Goal: Answer question/provide support

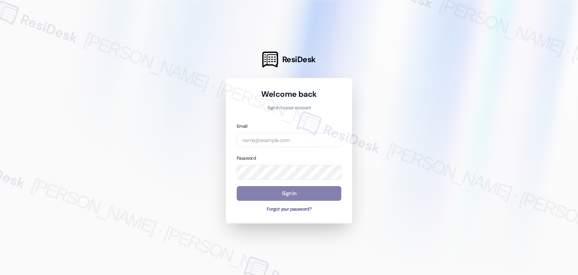
type input "[EMAIL_ADDRESS][DOMAIN_NAME]"
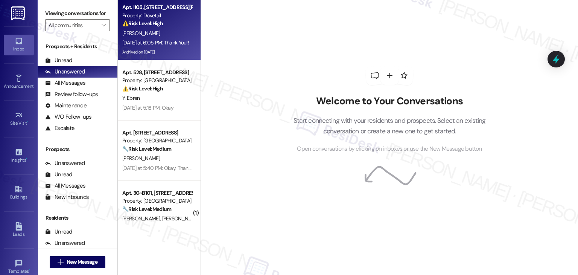
click at [170, 53] on div "Archived on [DATE]" at bounding box center [157, 51] width 71 height 9
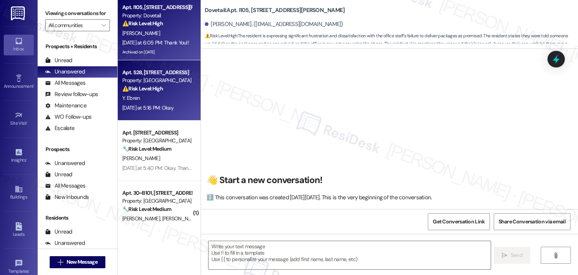
click at [167, 97] on div "Y. Ebren" at bounding box center [157, 97] width 71 height 9
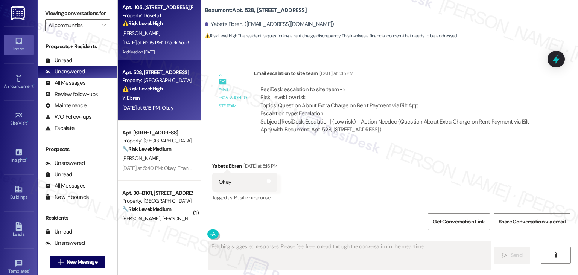
scroll to position [376, 0]
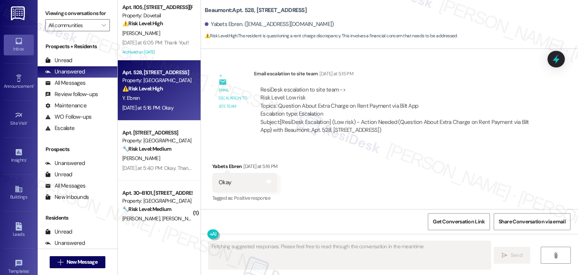
click at [354, 170] on div "Received via SMS Yabets Ebren [DATE] at 5:16 PM Okay Tags and notes Tagged as: …" at bounding box center [389, 177] width 377 height 64
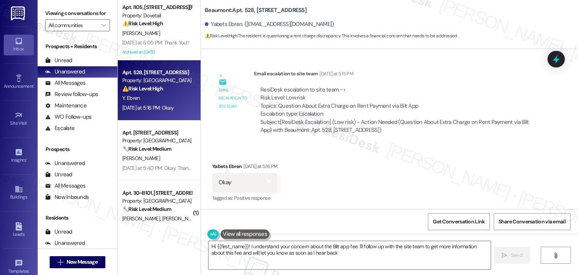
type textarea "Hi {{first_name}}! I understand your concern about the Bilt app fee. I'll follo…"
click at [369, 178] on div "Received via SMS Yabets Ebren [DATE] at 5:16 PM Okay Tags and notes Tagged as: …" at bounding box center [389, 177] width 377 height 64
click at [325, 185] on div "Received via SMS Yabets Ebren [DATE] at 5:16 PM Okay Tags and notes Tagged as: …" at bounding box center [389, 177] width 377 height 64
click at [326, 185] on div "Received via SMS Yabets Ebren [DATE] at 5:16 PM Okay Tags and notes Tagged as: …" at bounding box center [389, 177] width 377 height 64
drag, startPoint x: 327, startPoint y: 186, endPoint x: 339, endPoint y: 199, distance: 18.1
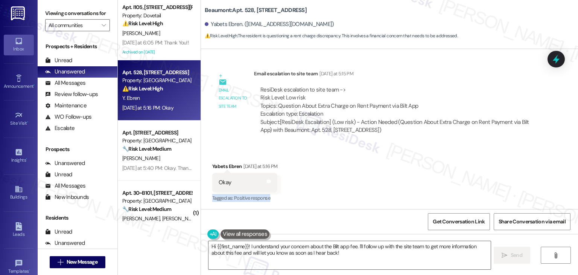
click at [339, 199] on div "Received via SMS Yabets Ebren [DATE] at 5:16 PM Okay Tags and notes Tagged as: …" at bounding box center [389, 177] width 377 height 64
drag, startPoint x: 334, startPoint y: 215, endPoint x: 295, endPoint y: 184, distance: 49.8
click at [295, 184] on div "Received via SMS Yabets Ebren [DATE] at 5:16 PM Okay Tags and notes Tagged as: …" at bounding box center [389, 177] width 377 height 64
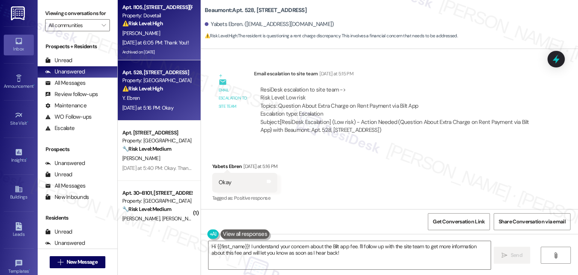
click at [161, 11] on div "Apt. I105, [STREET_ADDRESS][PERSON_NAME]" at bounding box center [157, 7] width 70 height 8
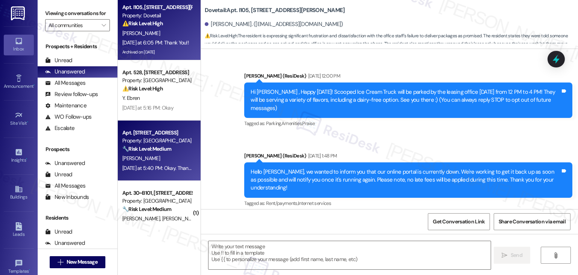
scroll to position [6745, 0]
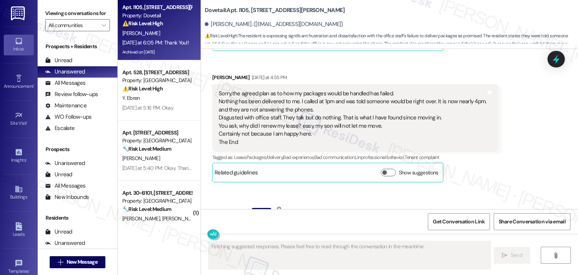
scroll to position [6632, 0]
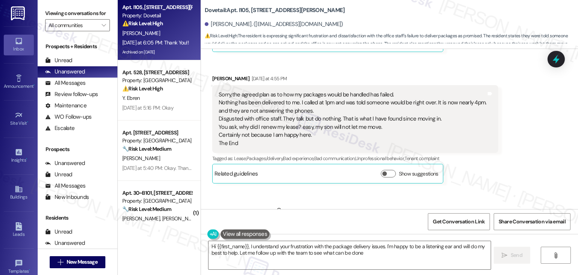
type textarea "Hi {{first_name}}, I understand your frustration with the package delivery issu…"
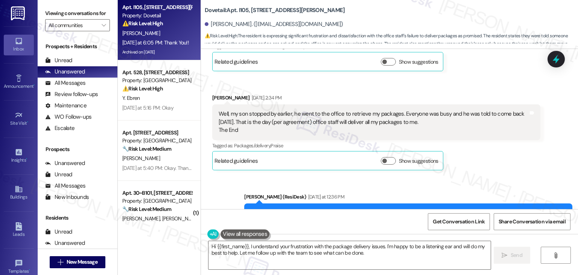
scroll to position [6331, 0]
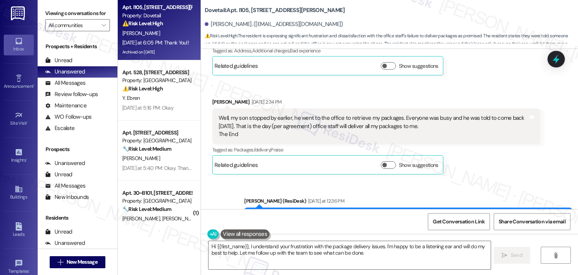
click at [382, 213] on div "Hi [PERSON_NAME]! Thanks for the update. I understand—it sounds like your son s…" at bounding box center [406, 225] width 310 height 24
copy div "Hi [PERSON_NAME]! Thanks for the update. I understand—it sounds like your son s…"
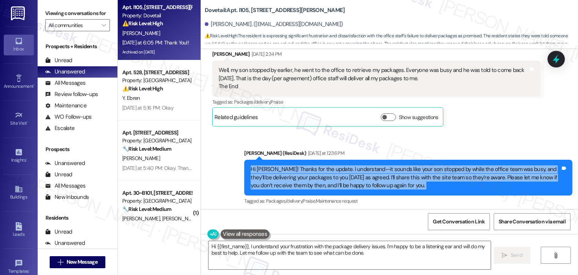
scroll to position [6369, 0]
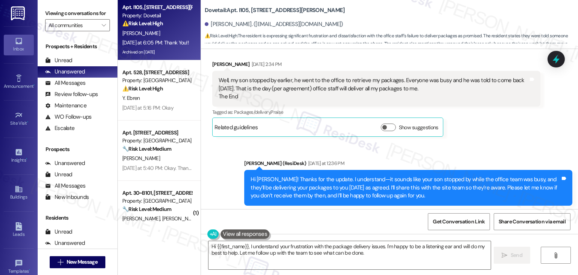
drag, startPoint x: 214, startPoint y: 150, endPoint x: 390, endPoint y: 152, distance: 175.7
click at [390, 255] on div "I am waiting for someone to arrive. [PERSON_NAME] called [DATE] to re-assure me…" at bounding box center [374, 267] width 310 height 24
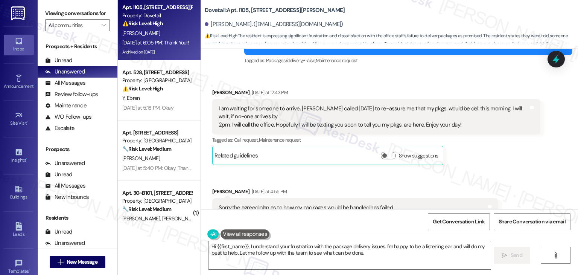
scroll to position [6487, 0]
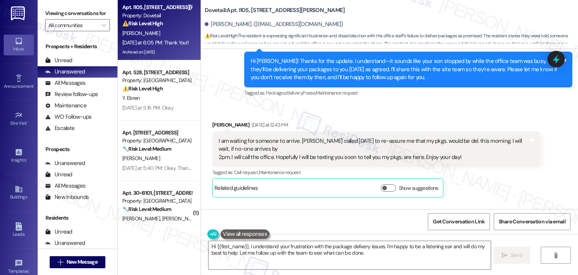
drag, startPoint x: 213, startPoint y: 107, endPoint x: 309, endPoint y: 175, distance: 117.7
click at [309, 236] on div "Sorry,the agreed plan as to how my packages would be handled has failed. Nothin…" at bounding box center [352, 264] width 269 height 56
copy div "Nothing has been delivered to me. I called at 1pm and was told someone would be…"
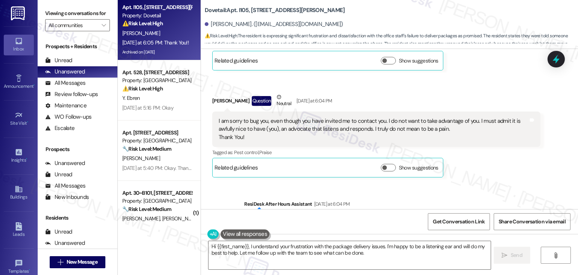
scroll to position [6632, 0]
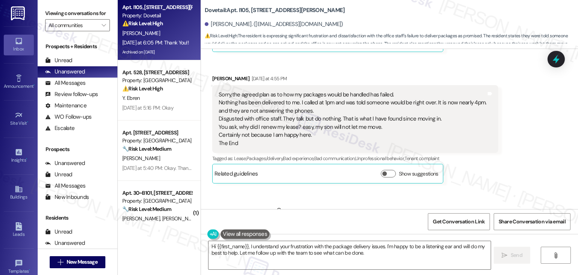
drag, startPoint x: 252, startPoint y: 143, endPoint x: 209, endPoint y: 123, distance: 47.1
click at [212, 224] on div "I am sorry to bug you, even though you have invited me to contact you. I do not…" at bounding box center [376, 241] width 328 height 35
copy div "I am sorry to bug you, even though you have invited me to contact you. I do not…"
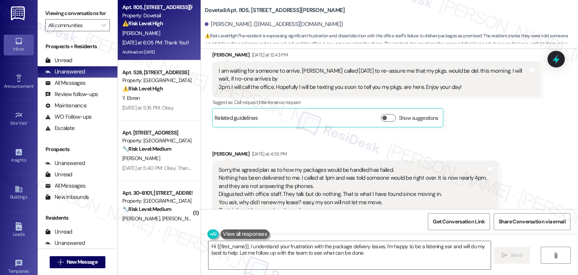
click at [480, 160] on div "Received via SMS [PERSON_NAME] [DATE] at 12:43 PM I am waiting for someone to a…" at bounding box center [389, 202] width 377 height 337
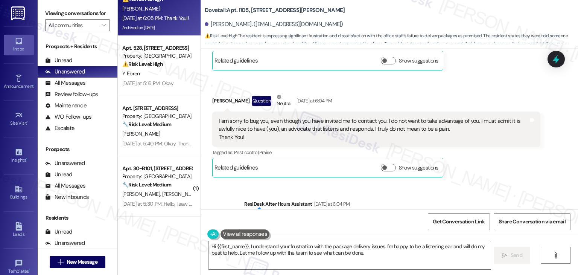
scroll to position [38, 0]
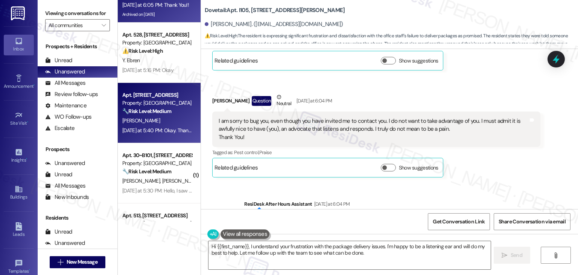
click at [163, 138] on div "Apt. [STREET_ADDRESS] Property: Oakstone 🔧 Risk Level: Medium The resident is i…" at bounding box center [159, 113] width 83 height 60
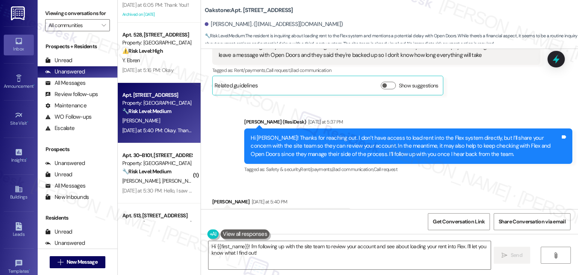
scroll to position [9312, 0]
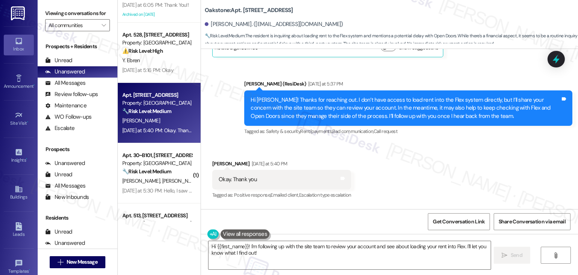
click at [436, 233] on div "ResiDesk escalation to site team -> Risk Level: Low risk Topics: Flex System Re…" at bounding box center [397, 263] width 286 height 60
click at [380, 250] on textarea "Hi {{first_name}}! I'm following up with the site team to review your account a…" at bounding box center [349, 255] width 282 height 28
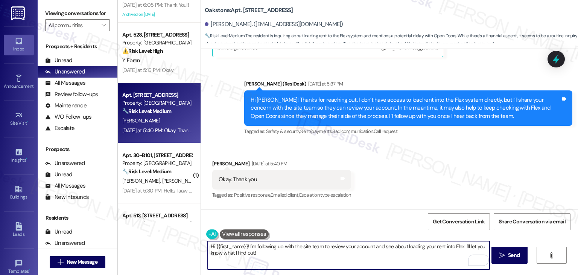
scroll to position [9162, 0]
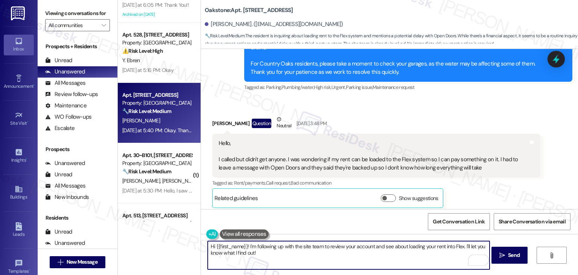
click at [340, 246] on div "Hi [PERSON_NAME]! Thanks for reaching out. I don’t have access to load rent int…" at bounding box center [406, 258] width 310 height 24
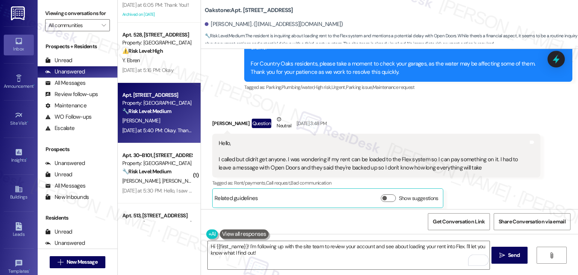
click at [340, 246] on div "Hi [PERSON_NAME]! Thanks for reaching out. I don’t have access to load rent int…" at bounding box center [406, 258] width 310 height 24
copy div "Hi [PERSON_NAME]! Thanks for reaching out. I don’t have access to load rent int…"
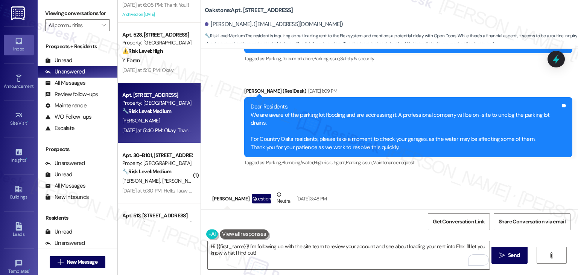
scroll to position [9275, 0]
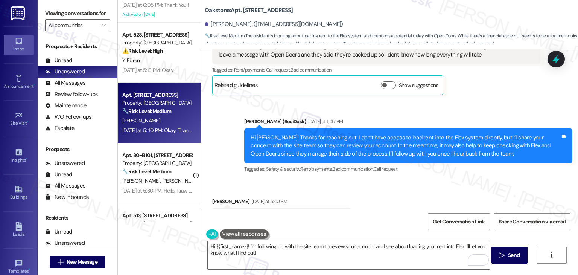
drag, startPoint x: 254, startPoint y: 128, endPoint x: 215, endPoint y: 126, distance: 39.2
click at [215, 207] on div "Okay. Thank you Tags and notes" at bounding box center [281, 216] width 139 height 19
copy div "Okay. Thank you"
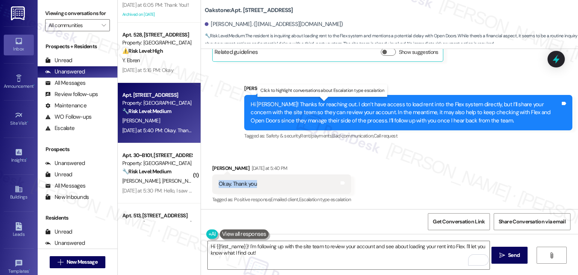
scroll to position [9312, 0]
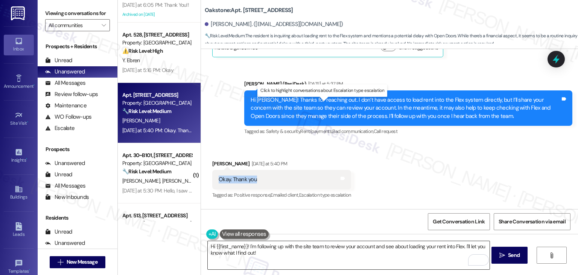
click at [258, 249] on textarea "Hi {{first_name}}! I'm following up with the site team to review your account a…" at bounding box center [349, 255] width 282 height 28
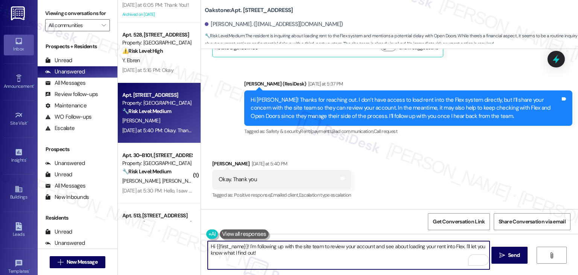
drag, startPoint x: 256, startPoint y: 256, endPoint x: 245, endPoint y: 247, distance: 13.4
click at [245, 247] on textarea "Hi {{first_name}}! I'm following up with the site team to review your account a…" at bounding box center [349, 255] width 282 height 28
click at [262, 246] on textarea "Hi {{first_name}}! I'm following up with the site team to review your account a…" at bounding box center [349, 255] width 282 height 28
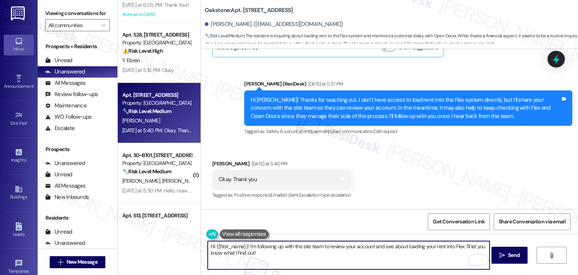
paste textarea "[PERSON_NAME], I'm following up with the site team to review your account and s…"
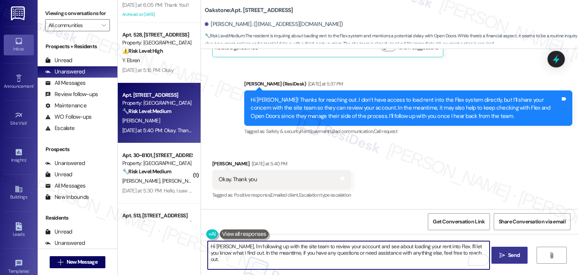
type textarea "Hi [PERSON_NAME], I'm following up with the site team to review your account an…"
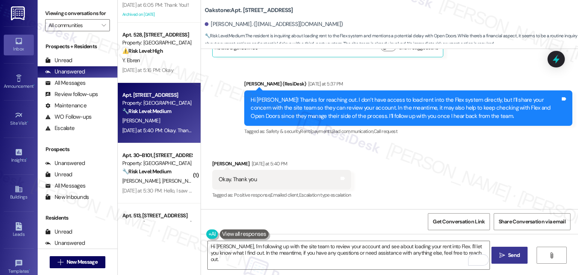
click at [506, 259] on button " Send" at bounding box center [509, 254] width 37 height 17
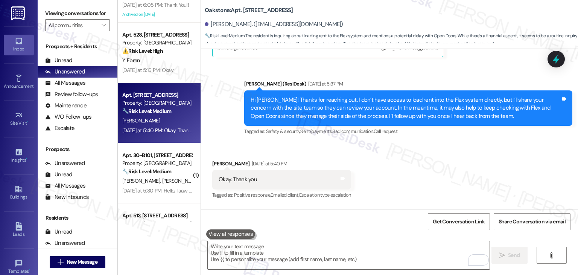
scroll to position [9219, 0]
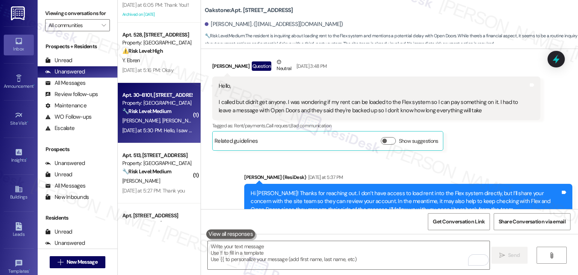
click at [202, 120] on span "[PERSON_NAME]" at bounding box center [221, 120] width 38 height 7
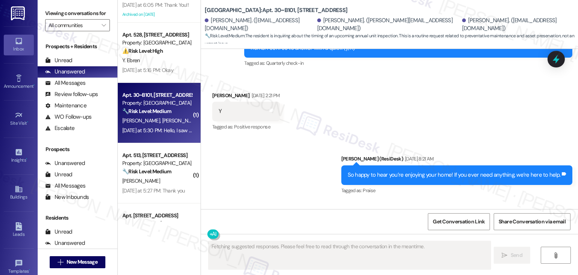
scroll to position [3549, 0]
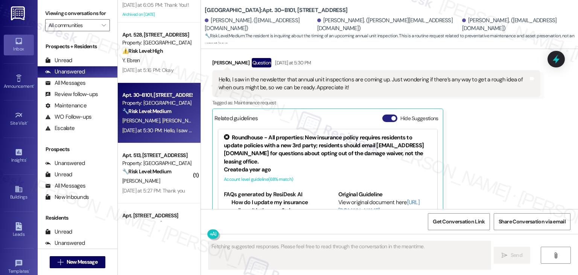
click at [382, 114] on button "Hide Suggestions" at bounding box center [389, 118] width 15 height 8
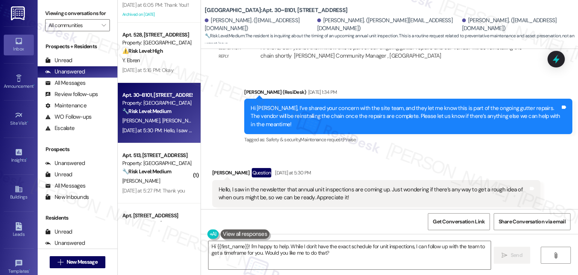
click at [306, 186] on div "Hello, I saw in the newsletter that annual unit inspections are coming up. Just…" at bounding box center [374, 194] width 310 height 16
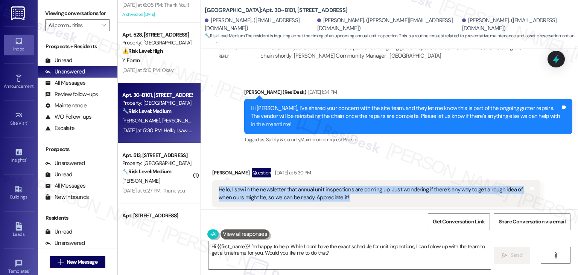
click at [306, 186] on div "Hello, I saw in the newsletter that annual unit inspections are coming up. Just…" at bounding box center [374, 194] width 310 height 16
copy div "Hello, I saw in the newsletter that annual unit inspections are coming up. Just…"
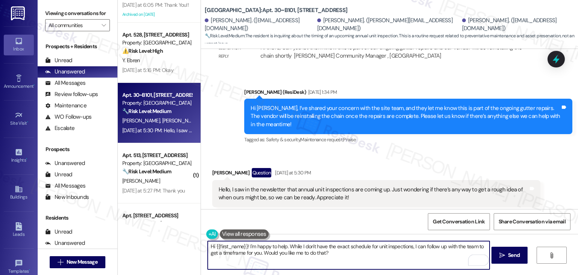
drag, startPoint x: 409, startPoint y: 246, endPoint x: 298, endPoint y: 245, distance: 111.4
click at [298, 245] on textarea "Hi {{first_name}}! I'm happy to help. While I don't have the exact schedule for…" at bounding box center [349, 255] width 282 height 28
click at [217, 168] on div "[PERSON_NAME] Question [DATE] at 5:30 PM" at bounding box center [376, 174] width 328 height 12
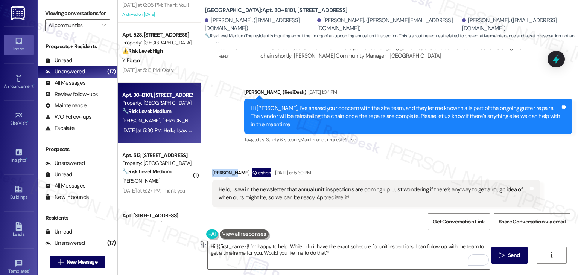
click at [217, 168] on div "[PERSON_NAME] Question [DATE] at 5:30 PM" at bounding box center [376, 174] width 328 height 12
click at [292, 248] on textarea "Hi {{first_name}}! I'm happy to help. While I don't have the exact schedule for…" at bounding box center [349, 255] width 282 height 28
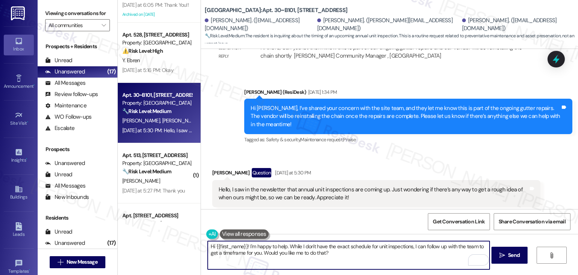
click at [292, 248] on textarea "Hi {{first_name}}! I'm happy to help. While I don't have the exact schedule for…" at bounding box center [349, 255] width 282 height 28
paste textarea "[PERSON_NAME], thanks for checking in. I don’t have the inspection schedule jus…"
drag, startPoint x: 356, startPoint y: 256, endPoint x: 272, endPoint y: 250, distance: 83.8
click at [272, 250] on textarea "Hi [PERSON_NAME], thanks for checking in. I don’t have the inspection schedule …" at bounding box center [349, 255] width 282 height 28
paste textarea "I’ll also check in with the site team to see if there’s any update. Feel free t…"
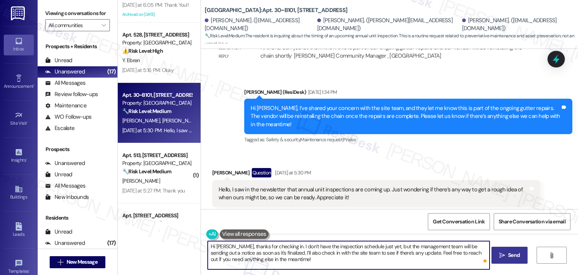
type textarea "Hi [PERSON_NAME], thanks for checking in. I don’t have the inspection schedule …"
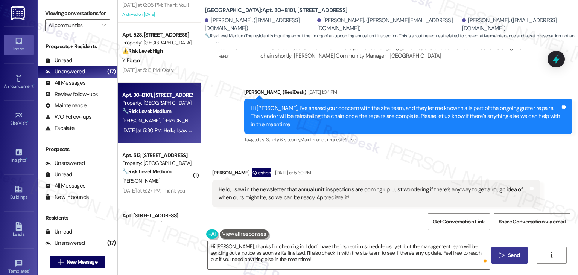
click at [509, 254] on span "Send" at bounding box center [514, 255] width 12 height 8
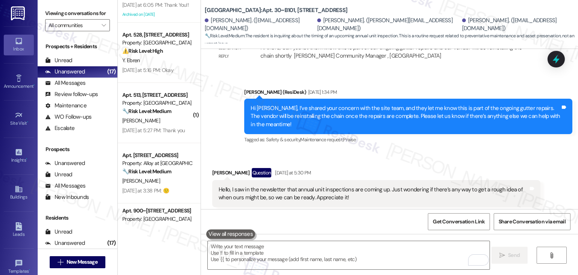
scroll to position [3508, 0]
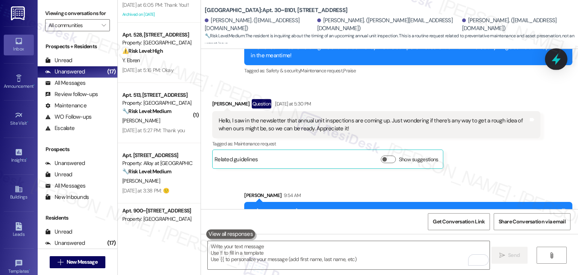
click at [553, 53] on icon at bounding box center [556, 59] width 13 height 13
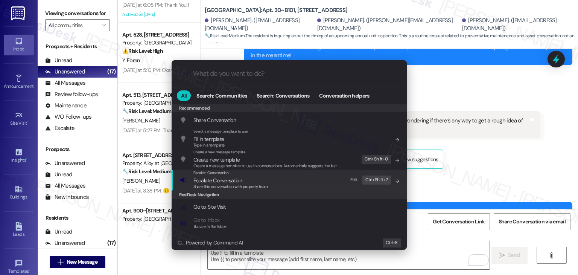
click at [242, 186] on span "Share this conversation with property team" at bounding box center [230, 186] width 75 height 5
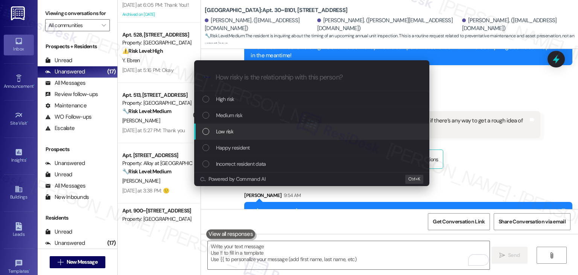
click at [206, 128] on div "List of options" at bounding box center [205, 131] width 7 height 7
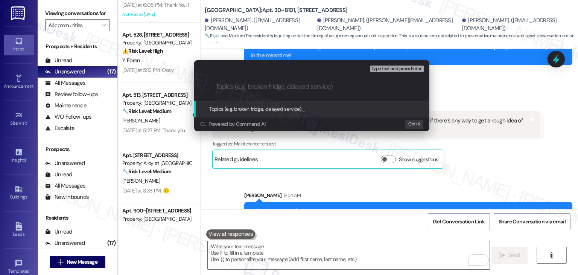
paste input "Resident Question: Upcoming Annual Inspection Timing"
click at [261, 89] on input "Resident Question: Upcoming Annual Inspection Timing" at bounding box center [315, 87] width 198 height 8
type input "Resident Inquiry - Upcoming Annual Inspection Timing"
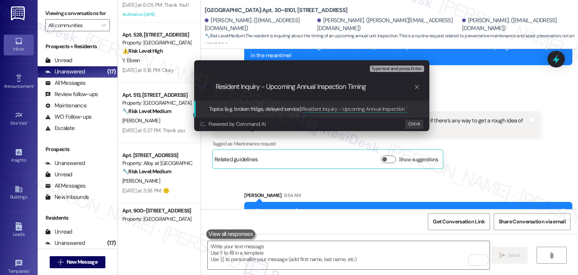
click at [398, 90] on input "Resident Inquiry - Upcoming Annual Inspection Timing" at bounding box center [315, 87] width 198 height 8
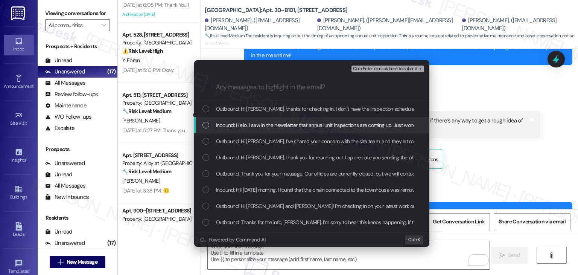
click at [205, 126] on div "List of options" at bounding box center [205, 125] width 7 height 7
drag, startPoint x: 385, startPoint y: 70, endPoint x: 350, endPoint y: 213, distance: 147.4
click at [385, 70] on span "Ctrl+Enter or click here to submit" at bounding box center [385, 68] width 64 height 5
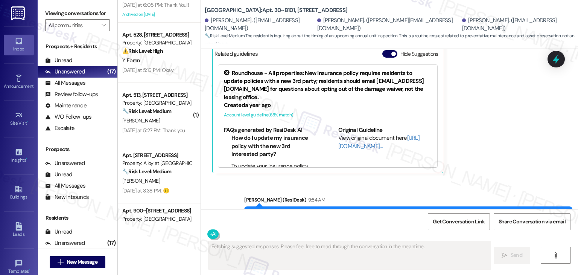
scroll to position [3549, 0]
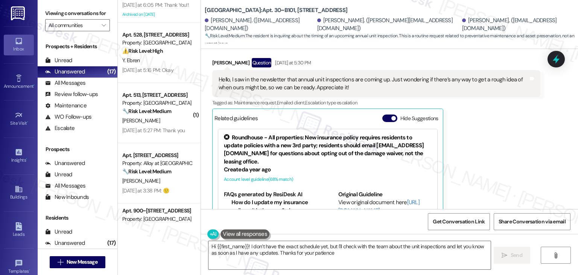
type textarea "Hi {{first_name}}! I don’t have the exact schedule yet, but I'll check with the…"
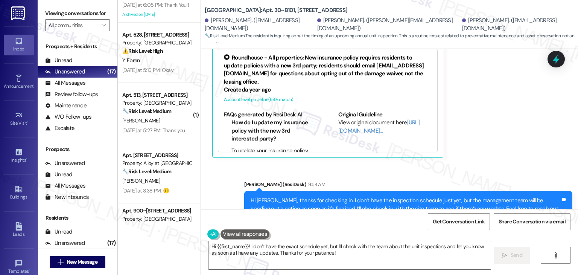
click at [490, 163] on div "Sent via SMS [PERSON_NAME] (ResiDesk) 9:54 AM Hi [PERSON_NAME], thanks for chec…" at bounding box center [389, 203] width 377 height 80
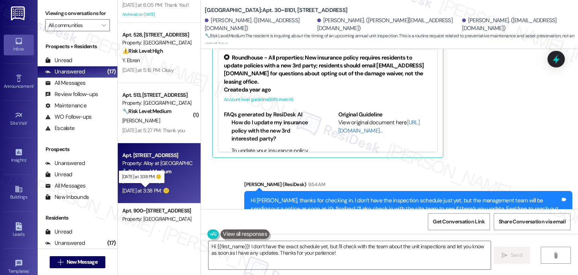
click at [163, 193] on div "[DATE] at 3:38 PM: 🙂 [DATE] at 3:38 PM: 🙂" at bounding box center [145, 190] width 47 height 7
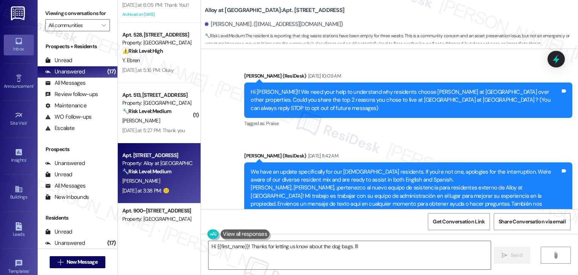
scroll to position [6717, 0]
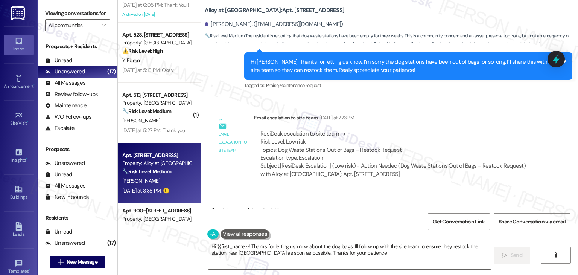
type textarea "Hi {{first_name}}! Thanks for letting us know about the dog bags. I'll follow u…"
click at [338, 130] on div "ResiDesk escalation to site team -> Risk Level: Low risk Topics: Dog Waste Stat…" at bounding box center [397, 146] width 274 height 32
drag, startPoint x: 338, startPoint y: 102, endPoint x: 395, endPoint y: 87, distance: 59.1
click at [395, 114] on div "Email escalation to site team [DATE] at 2:23 PM" at bounding box center [397, 119] width 286 height 11
click at [408, 73] on div "Announcement, sent via SMS [PERSON_NAME] (ResiDesk) [DATE] 10:09 AM Hi [PERSON_…" at bounding box center [389, 129] width 377 height 160
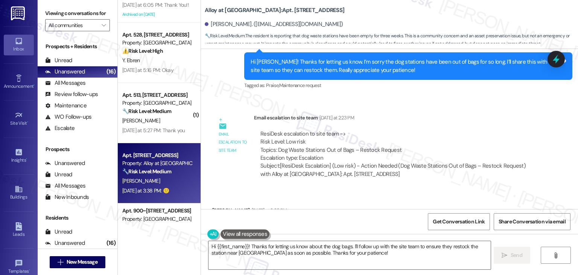
click at [408, 73] on div "Announcement, sent via SMS [PERSON_NAME] (ResiDesk) [DATE] 10:09 AM Hi [PERSON_…" at bounding box center [389, 129] width 377 height 160
click at [412, 130] on div "ResiDesk escalation to site team -> Risk Level: Low risk Topics: Dog Waste Stat…" at bounding box center [397, 146] width 274 height 32
click at [416, 130] on div "ResiDesk escalation to site team -> Risk Level: Low risk Topics: Dog Waste Stat…" at bounding box center [397, 146] width 274 height 32
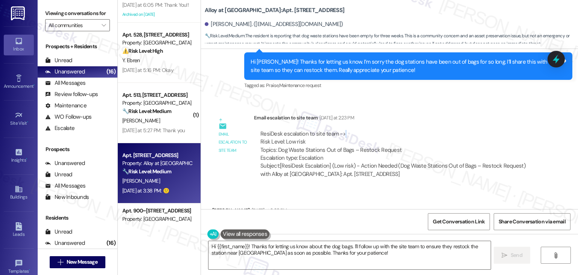
click at [420, 130] on div "ResiDesk escalation to site team -> Risk Level: Low risk Topics: Dog Waste Stat…" at bounding box center [397, 146] width 274 height 32
click at [367, 189] on div "Received via SMS [PERSON_NAME] [DATE] at 3:38 PM 🙂 Tags and notes" at bounding box center [389, 215] width 377 height 52
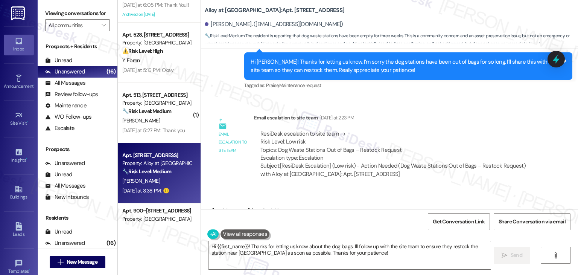
scroll to position [6604, 0]
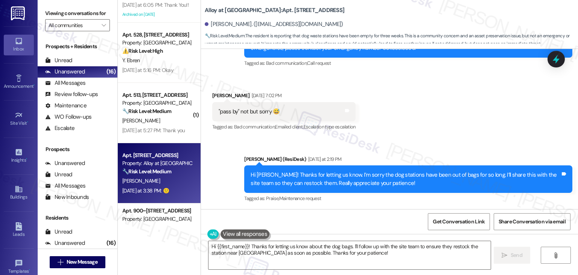
click at [396, 183] on div "Announcement, sent via SMS [PERSON_NAME] (ResiDesk) [DATE] 10:09 AM Hi [PERSON_…" at bounding box center [389, 129] width 377 height 160
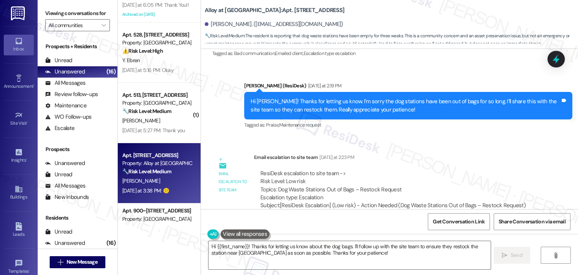
scroll to position [6680, 0]
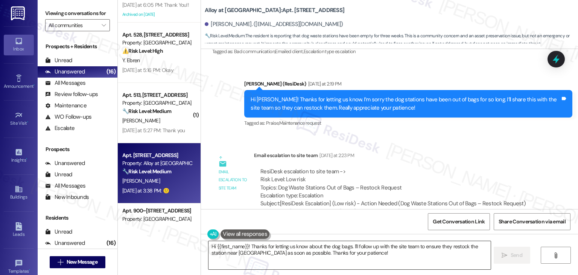
click at [449, 263] on textarea "Hi {{first_name}}! Thanks for letting us know about the dog bags. I'll follow u…" at bounding box center [349, 255] width 282 height 28
click at [514, 255] on span "Send" at bounding box center [517, 255] width 12 height 8
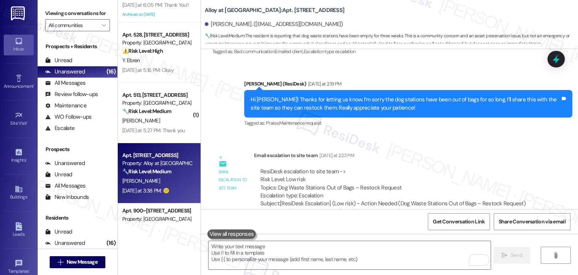
scroll to position [6717, 0]
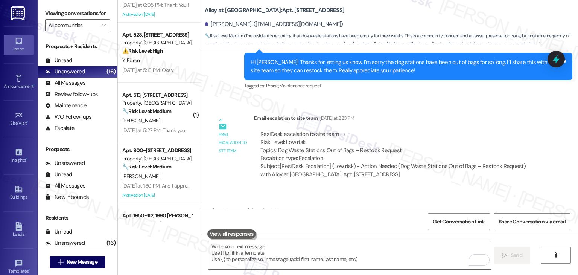
click at [461, 192] on div "Received via SMS [PERSON_NAME] [DATE] at 3:38 PM 🙂 Tags and notes" at bounding box center [389, 216] width 377 height 52
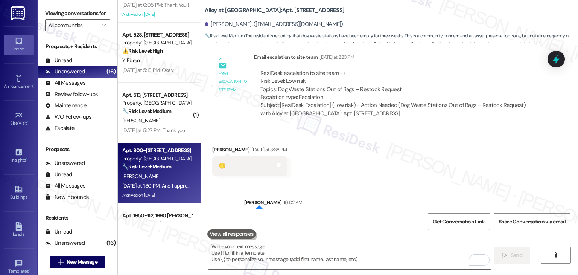
click at [162, 186] on div "[DATE] at 1:30 PM: And I appreciate you always listening! [DATE] at 1:30 PM: An…" at bounding box center [183, 185] width 122 height 7
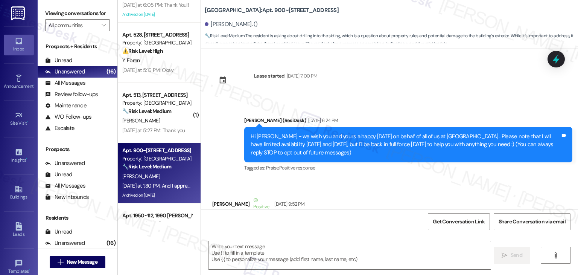
scroll to position [7753, 0]
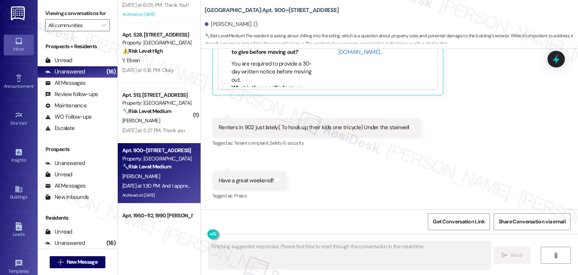
click at [489, 134] on div "Received via SMS [PERSON_NAME] Question [DATE] at 1:26 PM Thanks! I have a ques…" at bounding box center [389, 78] width 377 height 361
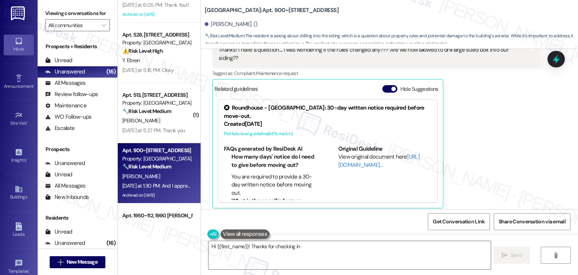
scroll to position [7490, 0]
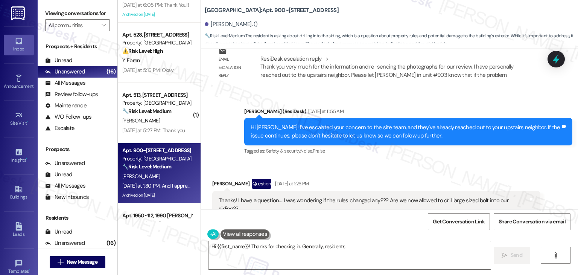
click at [382, 236] on button "Hide Suggestions" at bounding box center [389, 240] width 15 height 8
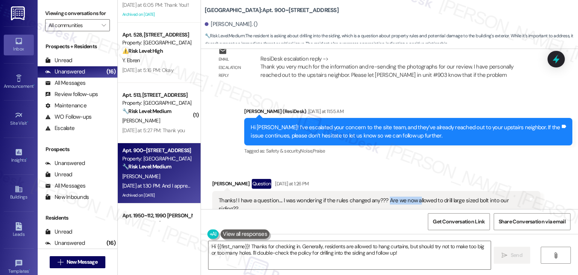
drag, startPoint x: 400, startPoint y: 158, endPoint x: 411, endPoint y: 158, distance: 10.5
click at [411, 196] on div "Thanks! I have a question.... I was wondering if the rules changed any??? Are w…" at bounding box center [374, 204] width 310 height 16
click at [294, 196] on div "Thanks! I have a question.... I was wondering if the rules changed any??? Are w…" at bounding box center [374, 204] width 310 height 16
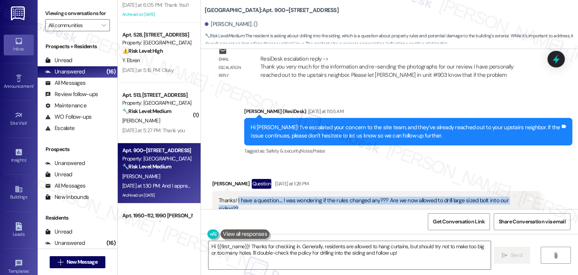
drag, startPoint x: 233, startPoint y: 158, endPoint x: 516, endPoint y: 160, distance: 283.4
click at [516, 196] on div "Thanks! I have a question.... I was wondering if the rules changed any??? Are w…" at bounding box center [374, 204] width 310 height 16
copy div "I have a question.... I was wondering if the rules changed any??? Are we now al…"
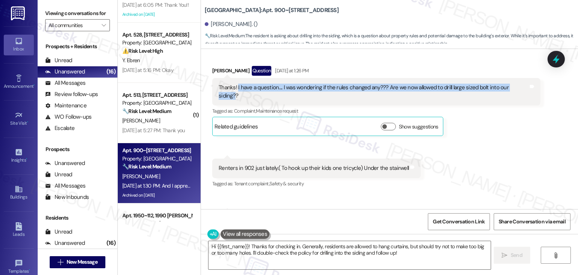
click at [289, 164] on div "Renters in 902 just lately.( To hook up their kids one tricycle) Under the stai…" at bounding box center [314, 168] width 190 height 8
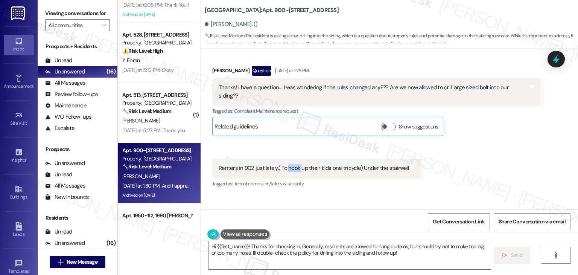
click at [289, 164] on div "Renters in 902 just lately.( To hook up their kids one tricycle) Under the stai…" at bounding box center [314, 168] width 190 height 8
copy div "hook"
click at [306, 249] on textarea "Hi {{first_name}}! Thanks for checking in. Generally, residents are allowed to …" at bounding box center [349, 255] width 282 height 28
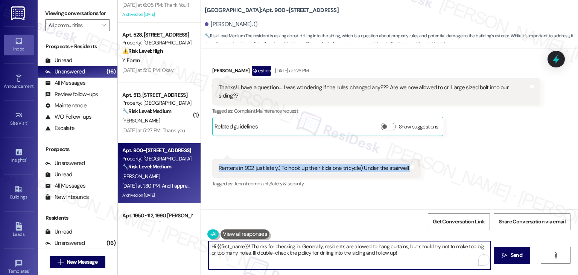
click at [306, 249] on textarea "Hi {{first_name}}! Thanks for checking in. Generally, residents are allowed to …" at bounding box center [349, 255] width 282 height 28
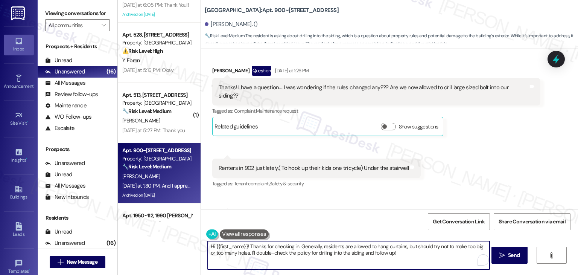
paste textarea "[PERSON_NAME], thanks for bringing this to our attention. I’m not aware of any …"
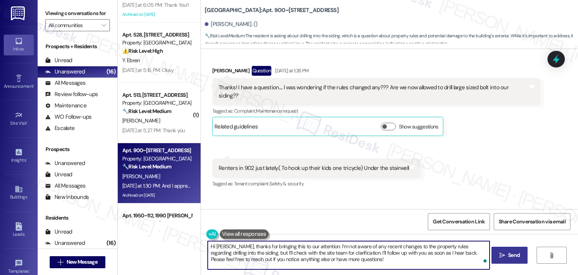
type textarea "Hi [PERSON_NAME], thanks for bringing this to our attention. I’m not aware of a…"
click at [513, 252] on span "Send" at bounding box center [514, 255] width 12 height 8
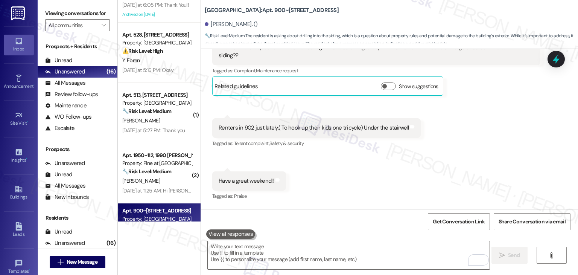
scroll to position [7712, 0]
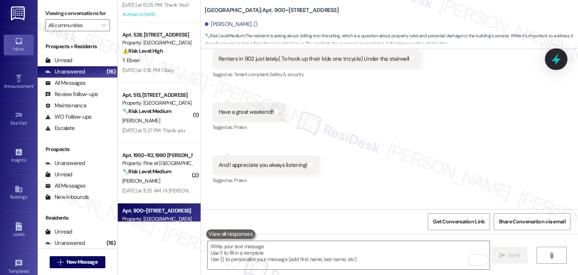
click at [555, 57] on icon at bounding box center [556, 59] width 13 height 13
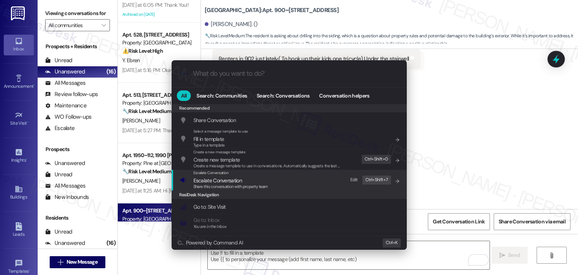
drag, startPoint x: 246, startPoint y: 183, endPoint x: 259, endPoint y: 187, distance: 12.6
click at [246, 183] on div "Share this conversation with property team" at bounding box center [230, 186] width 75 height 7
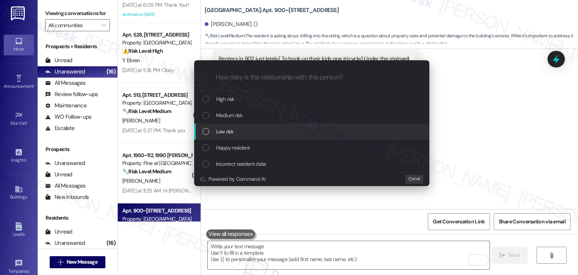
click at [207, 129] on div "List of options" at bounding box center [205, 131] width 7 height 7
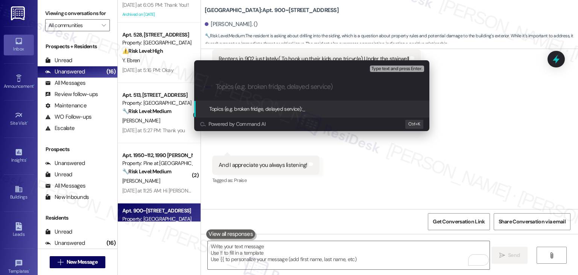
paste input "Resident Report: Installation Under Stairwell at Unit 902"
click at [261, 89] on input "Resident Report: Installation Under Stairwell at Unit 902" at bounding box center [315, 87] width 198 height 8
drag, startPoint x: 292, startPoint y: 85, endPoint x: 275, endPoint y: 84, distance: 16.2
click at [275, 84] on input "Resident Report - Installation Under Stairwell at Unit 902" at bounding box center [315, 87] width 198 height 8
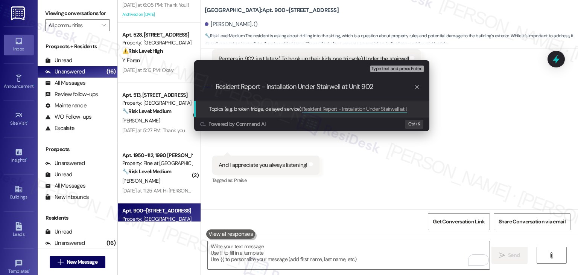
click at [268, 86] on input "Resident Report - Installation Under Stairwell at Unit 902" at bounding box center [315, 87] width 198 height 8
click at [269, 91] on div ".cls-1{fill:#0a055f;}.cls-2{fill:#0cc4c4;} resideskLogoBlueOrange Resident Repo…" at bounding box center [311, 86] width 235 height 27
click at [267, 85] on input "Resident Report - Installation Under Stairwell at Unit 902" at bounding box center [315, 87] width 198 height 8
type input "Resident Report - Drilling Installation Under Stairwell at Unit 902"
click at [396, 89] on input "Resident Report - Drilling Installation Under Stairwell at Unit 902" at bounding box center [315, 87] width 198 height 8
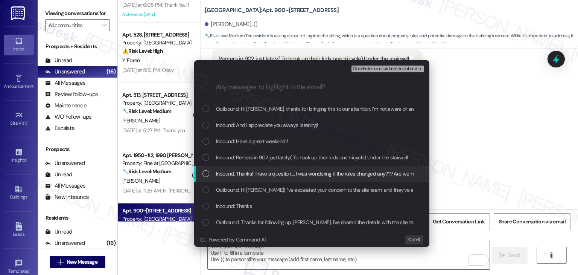
click at [207, 172] on div "List of options" at bounding box center [205, 173] width 7 height 7
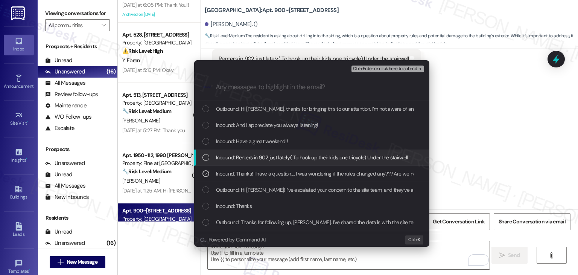
click at [205, 153] on div "Inbound: Renters in 902 just lately.( To hook up their kids one tricycle) Under…" at bounding box center [312, 157] width 220 height 8
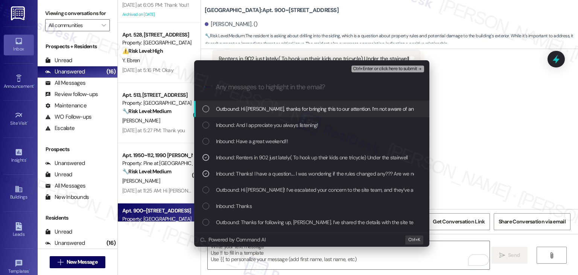
click at [387, 68] on span "Ctrl+Enter or click here to submit" at bounding box center [385, 68] width 64 height 5
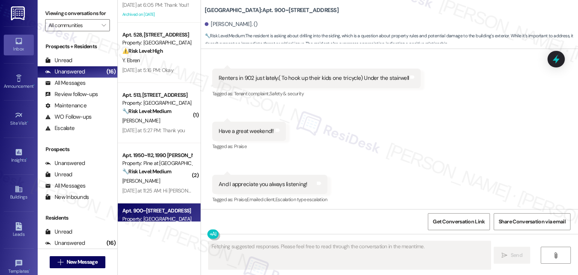
scroll to position [7753, 0]
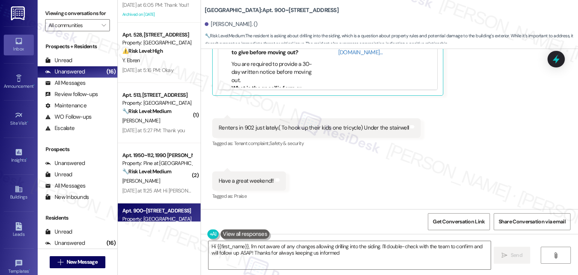
type textarea "Hi {{first_name}}, I'm not aware of any changes allowing drilling into the sidi…"
click at [375, 150] on div "Received via SMS [PERSON_NAME] Question [DATE] at 1:26 PM Thanks! I have a ques…" at bounding box center [389, 79] width 377 height 361
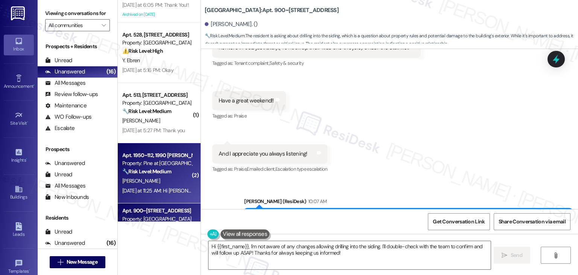
drag, startPoint x: 418, startPoint y: 100, endPoint x: 161, endPoint y: 174, distance: 267.8
click at [161, 174] on strong "🔧 Risk Level: Medium" at bounding box center [146, 171] width 49 height 7
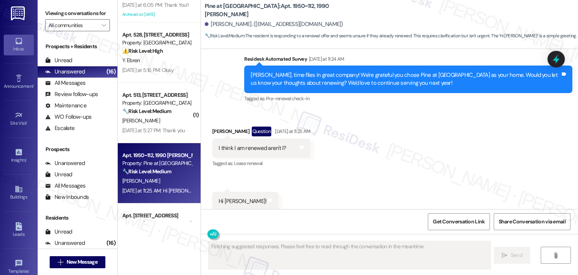
scroll to position [75, 0]
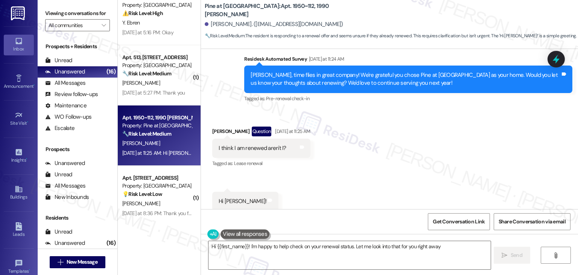
type textarea "Hi {{first_name}}! I'm happy to help check on your renewal status. Let me look …"
click at [362, 190] on div "Received via SMS [PERSON_NAME] Question [DATE] at 11:25 AM I think I am renewed…" at bounding box center [389, 163] width 377 height 107
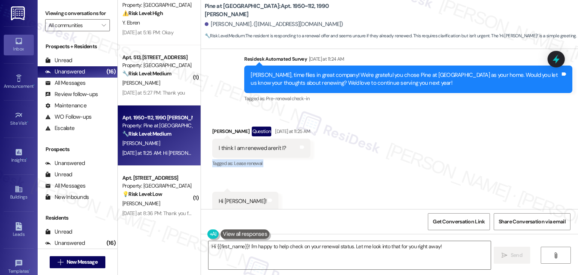
click at [370, 175] on div "Received via SMS [PERSON_NAME] Question [DATE] at 11:25 AM I think I am renewed…" at bounding box center [389, 163] width 377 height 107
click at [367, 185] on div "Received via SMS [PERSON_NAME] Question [DATE] at 11:25 AM I think I am renewed…" at bounding box center [389, 163] width 377 height 107
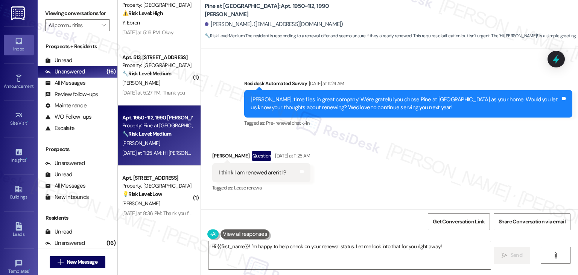
scroll to position [246, 0]
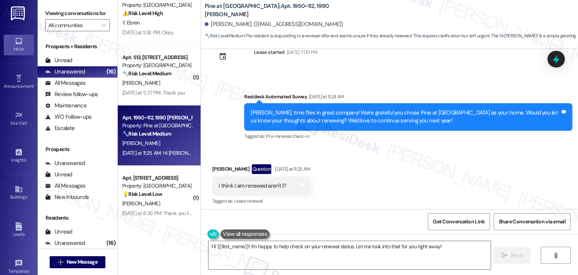
click at [367, 185] on div "Received via SMS [PERSON_NAME] Question [DATE] at 11:25 AM I think I am renewed…" at bounding box center [389, 200] width 377 height 107
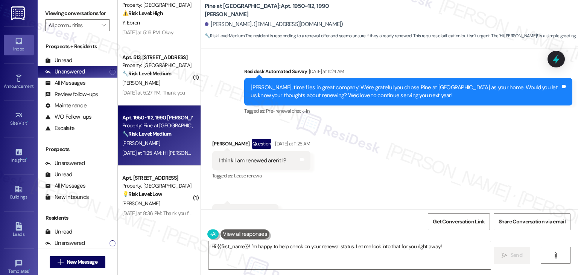
scroll to position [284, 0]
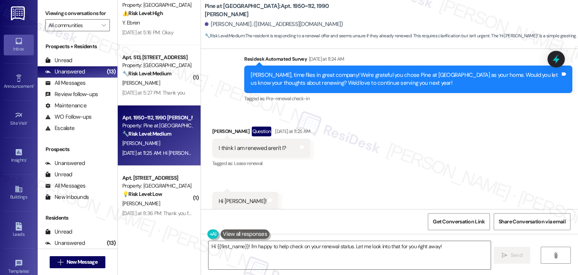
click at [368, 184] on div "Received via SMS [PERSON_NAME] Question [DATE] at 11:25 AM I think I am renewed…" at bounding box center [389, 163] width 377 height 107
click at [348, 73] on div "[PERSON_NAME], time flies in great company! We're grateful you chose Pine at [G…" at bounding box center [406, 79] width 310 height 16
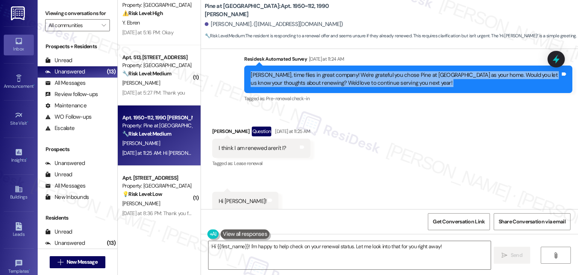
copy div "[PERSON_NAME], time flies in great company! We're grateful you chose Pine at [G…"
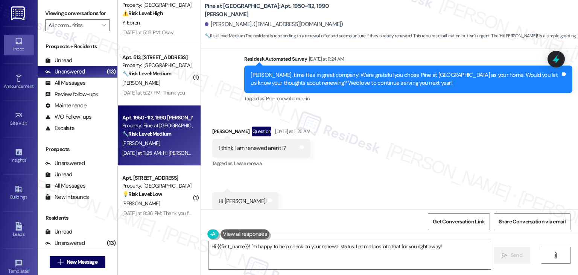
click at [258, 144] on div "I think I am renewed aren't I?" at bounding box center [253, 148] width 68 height 8
copy div "I think I am renewed aren't I? Tags and notes"
click at [367, 149] on div "Received via SMS [PERSON_NAME] Question [DATE] at 11:25 AM I think I am renewed…" at bounding box center [389, 163] width 377 height 107
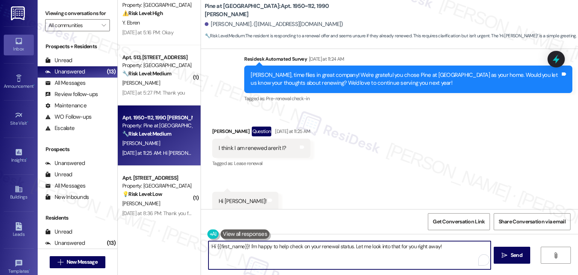
drag, startPoint x: 351, startPoint y: 246, endPoint x: 246, endPoint y: 249, distance: 105.4
click at [246, 249] on textarea "Hi {{first_name}}! I'm happy to help check on your renewal status. Let me look …" at bounding box center [349, 255] width 282 height 28
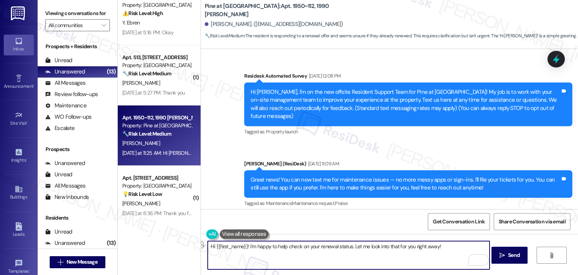
scroll to position [284, 0]
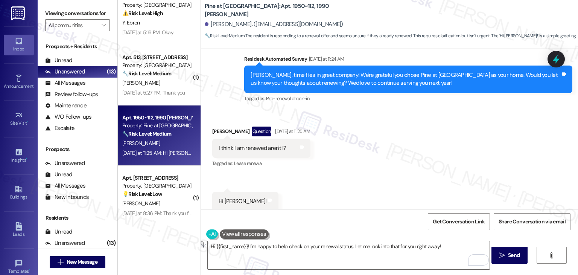
click at [489, 127] on div "Received via SMS [PERSON_NAME] Question [DATE] at 11:25 AM I think I am renewed…" at bounding box center [389, 163] width 377 height 107
click at [489, 128] on div "Received via SMS Nathan Hanold Question Yesterday at 11:25 AM I think I am rene…" at bounding box center [389, 163] width 377 height 107
click at [316, 246] on textarea "Hi {{first_name}}! I'm happy to help check on your renewal status. Let me look …" at bounding box center [349, 255] width 282 height 28
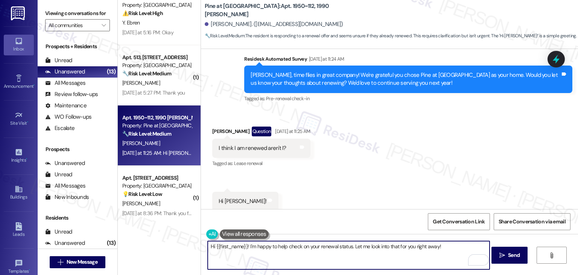
click at [316, 246] on textarea "Hi {{first_name}}! I'm happy to help check on your renewal status. Let me look …" at bounding box center [349, 255] width 282 height 28
paste textarea "Nathan! I'm happy to help check on your renewal status to confirm whether every…"
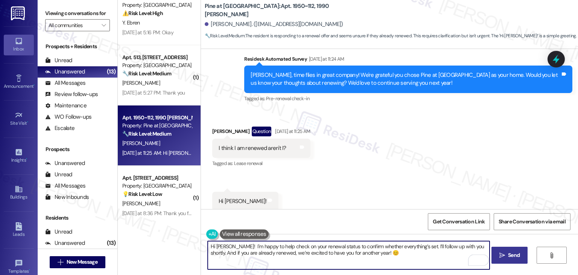
type textarea "Hi Nathan! I'm happy to help check on your renewal status to confirm whether ev…"
click at [505, 252] on span " Send" at bounding box center [510, 255] width 24 height 8
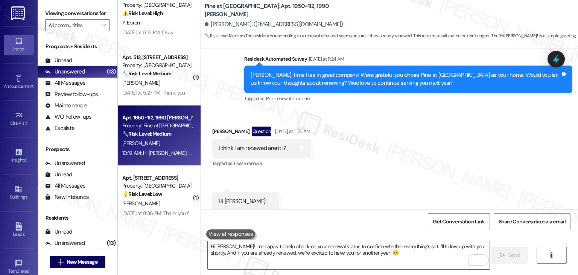
scroll to position [345, 0]
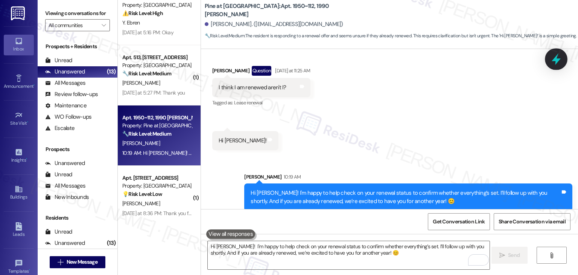
click at [558, 53] on icon at bounding box center [556, 59] width 13 height 13
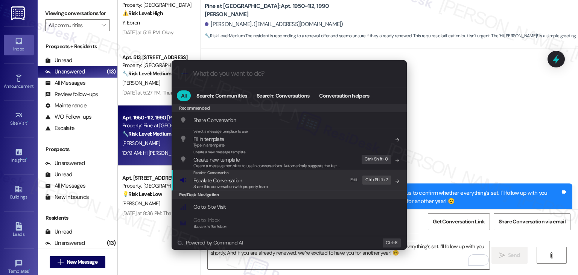
click at [227, 179] on span "Escalate Conversation" at bounding box center [217, 180] width 49 height 7
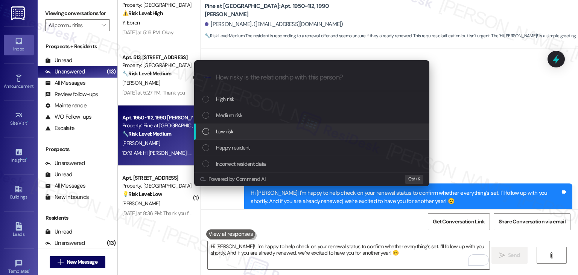
drag, startPoint x: 207, startPoint y: 131, endPoint x: 234, endPoint y: 116, distance: 31.0
click at [207, 131] on div "List of options" at bounding box center [205, 131] width 7 height 7
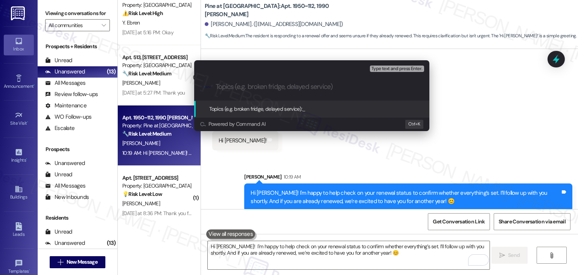
paste input "Resident Inquiry: Lease Renewal Confirmation"
click at [259, 88] on input "Resident Inquiry: Lease Renewal Confirmation" at bounding box center [315, 87] width 198 height 8
type input "Resident Inquiry - Lease Renewal Confirmation"
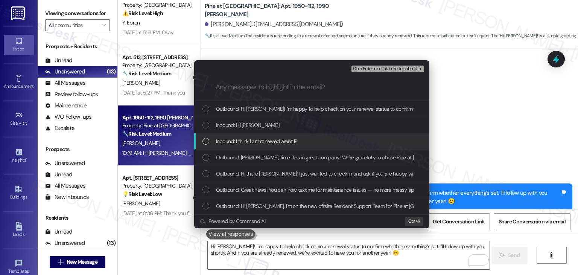
click at [203, 139] on div "List of options" at bounding box center [205, 141] width 7 height 7
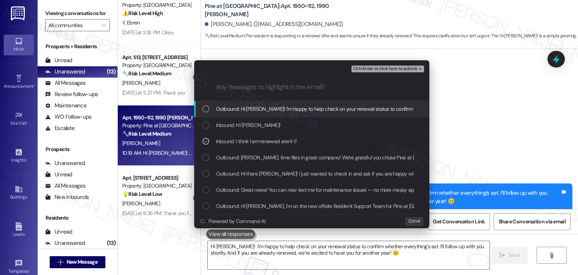
click at [399, 67] on span "Ctrl+Enter or click here to submit" at bounding box center [385, 68] width 64 height 5
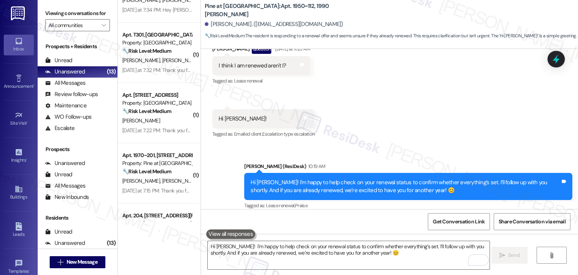
scroll to position [561, 0]
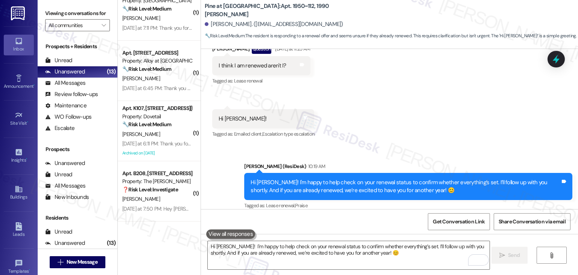
click at [161, 234] on div "( 1 ) Apt. 508, 1525 N 14th Ave Property: Beaumont 🔧 Risk Level: Medium The res…" at bounding box center [159, 137] width 83 height 275
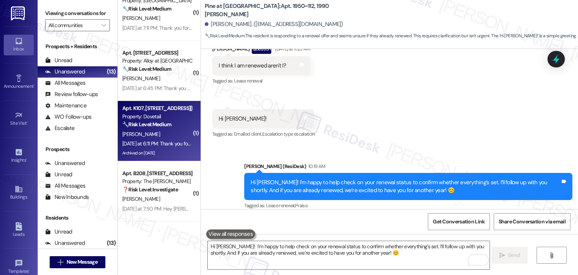
click at [160, 138] on div "C. Boren" at bounding box center [157, 133] width 71 height 9
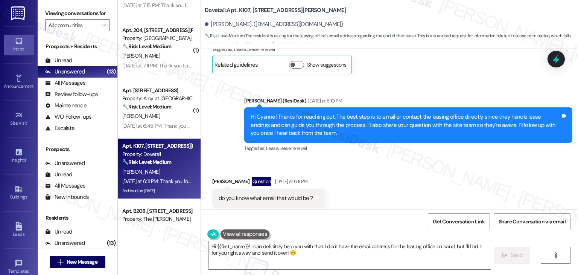
scroll to position [2487, 0]
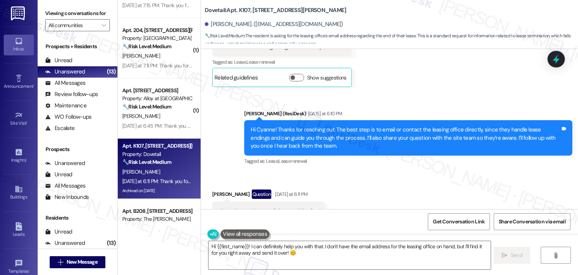
click at [334, 126] on div "Hi Cyanne! Thanks for reaching out. The best step is to email or contact the le…" at bounding box center [406, 138] width 310 height 24
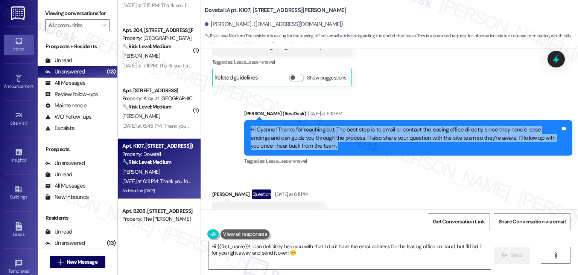
copy div "Hi Cyanne! Thanks for reaching out. The best step is to email or contact the le…"
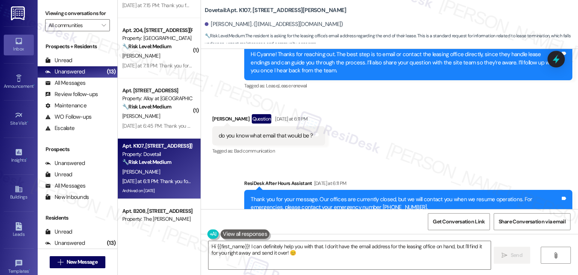
click at [274, 132] on div "do you know what email that would be ?" at bounding box center [266, 136] width 94 height 8
copy div "do you know what email that would be ? Tags and notes"
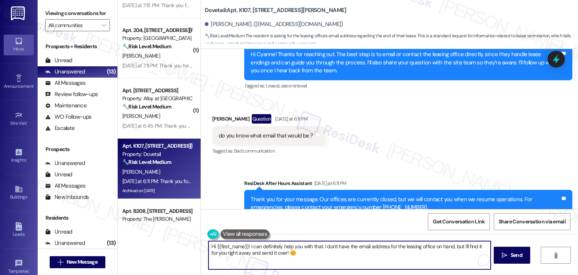
drag, startPoint x: 320, startPoint y: 245, endPoint x: 448, endPoint y: 247, distance: 128.3
click at [448, 247] on textarea "Hi {{first_name}}! I can definitely help you with that. I don't have the email …" at bounding box center [349, 255] width 282 height 28
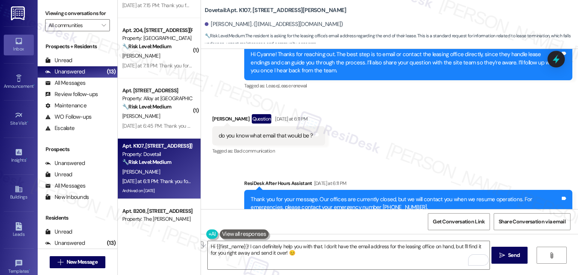
click at [431, 112] on div "Received via SMS Cyanne Boren Question Yesterday at 6:11 PM do you know what em…" at bounding box center [389, 129] width 377 height 65
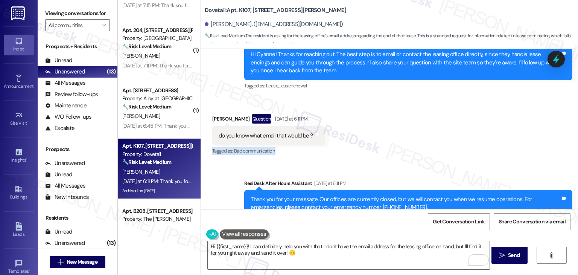
click at [431, 112] on div "Received via SMS Cyanne Boren Question Yesterday at 6:11 PM do you know what em…" at bounding box center [389, 129] width 377 height 65
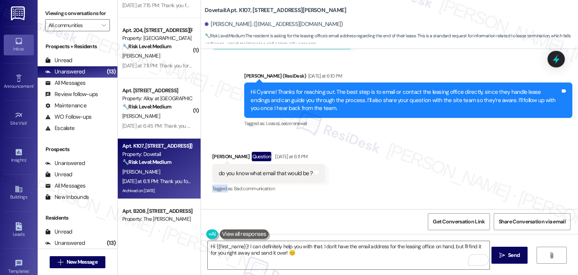
click at [426, 145] on div "Received via SMS Cyanne Boren Question Yesterday at 6:11 PM do you know what em…" at bounding box center [389, 167] width 377 height 65
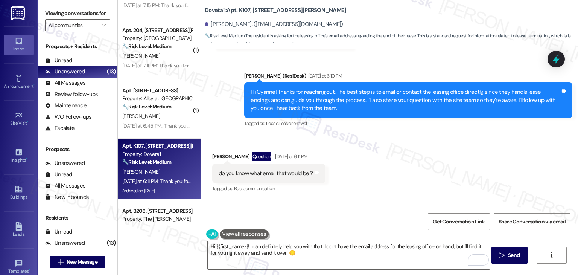
click at [426, 145] on div "Received via SMS Cyanne Boren Question Yesterday at 6:11 PM do you know what em…" at bounding box center [389, 167] width 377 height 65
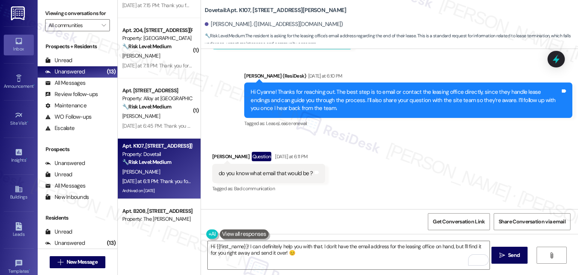
click at [426, 145] on div "Received via SMS Cyanne Boren Question Yesterday at 6:11 PM do you know what em…" at bounding box center [389, 167] width 377 height 65
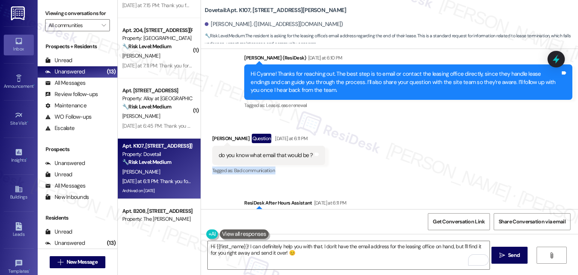
scroll to position [2562, 0]
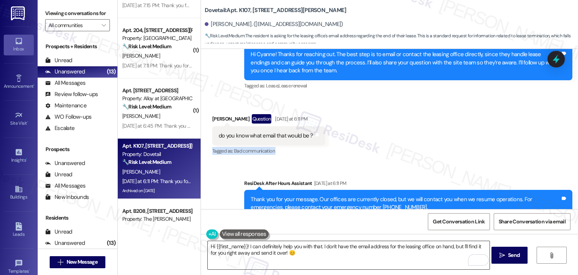
click at [357, 246] on textarea "Hi {{first_name}}! I can definitely help you with that. I don't have the email …" at bounding box center [349, 255] width 282 height 28
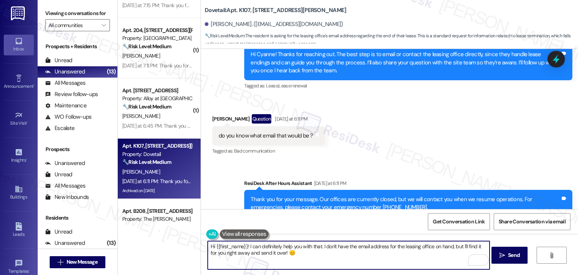
paste textarea "Cyanne! I don’t have the leasing office’s direct email on hand either, but I’ve…"
type textarea "Hi Cyanne! I don’t have the leasing office’s direct email on hand either, but I…"
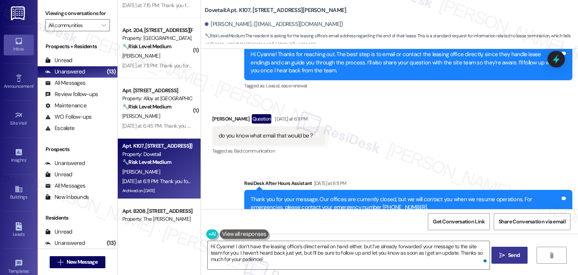
click at [363, 215] on div "Get Conversation Link Share Conversation via email" at bounding box center [389, 221] width 377 height 25
click at [510, 256] on span "Send" at bounding box center [514, 255] width 12 height 8
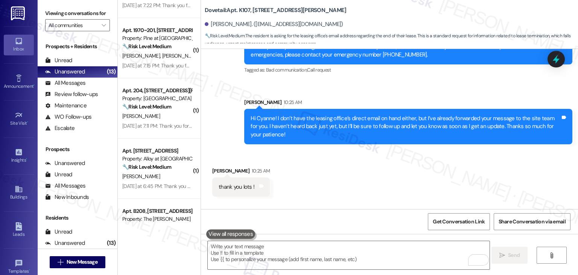
scroll to position [2735, 0]
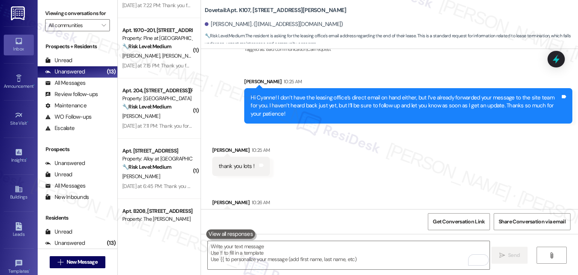
click at [408, 155] on div "Received via SMS Cyanne Boren 10:25 AM thank you lots ! Tags and notes Received…" at bounding box center [389, 181] width 377 height 105
click at [552, 64] on icon at bounding box center [556, 59] width 13 height 13
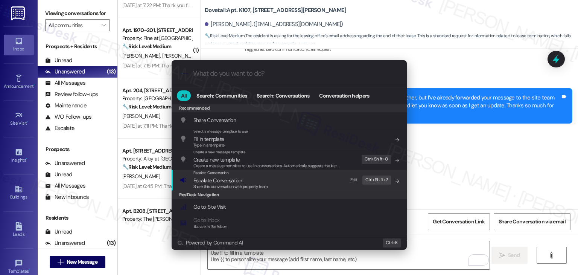
click at [244, 183] on div "Share this conversation with property team" at bounding box center [230, 186] width 75 height 7
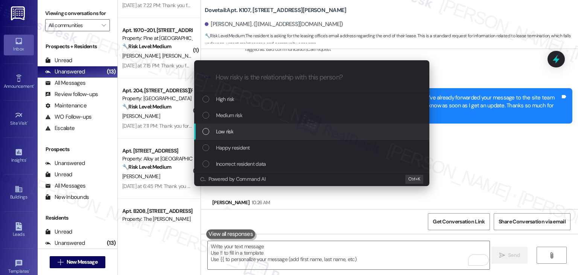
click at [206, 131] on div "List of options" at bounding box center [205, 131] width 7 height 7
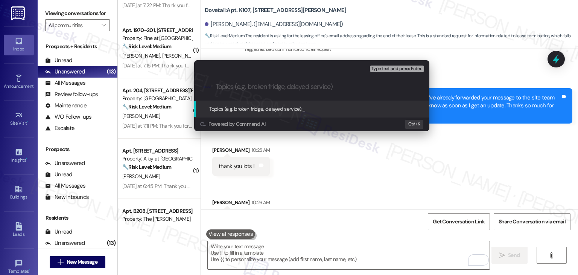
paste input "Request for Leasing Office Email"
type input "Request for Leasing Office Email"
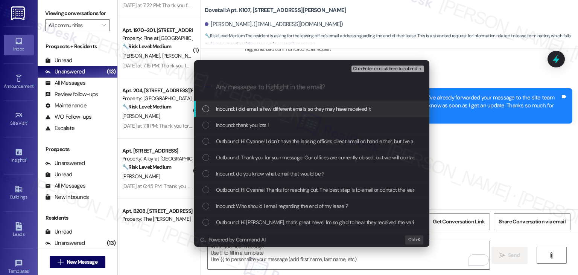
click at [205, 109] on div "List of options" at bounding box center [205, 108] width 7 height 7
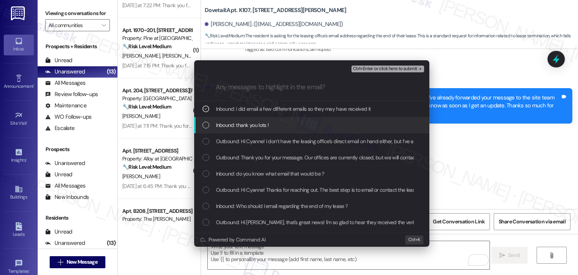
click at [205, 125] on div "List of options" at bounding box center [205, 125] width 7 height 7
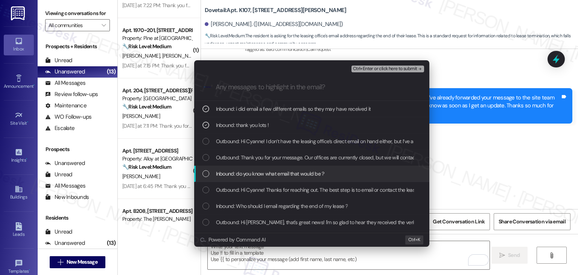
click at [204, 173] on div "List of options" at bounding box center [205, 173] width 7 height 7
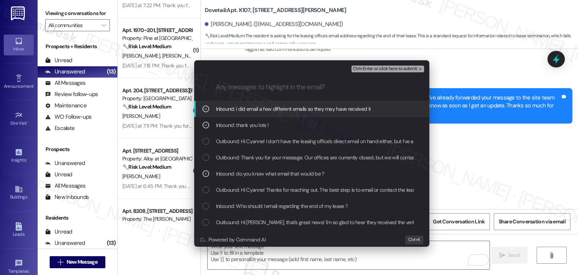
click at [394, 66] on span "Ctrl+Enter or click here to submit" at bounding box center [385, 68] width 64 height 5
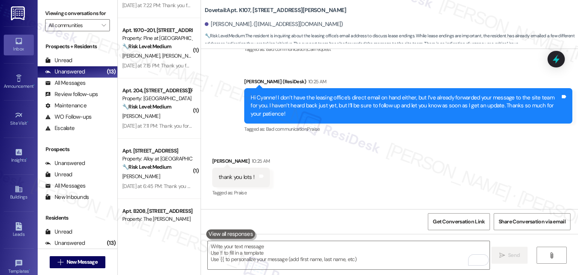
click at [389, 160] on div "Received via SMS Cyanne Boren 10:25 AM thank you lots ! Tags and notes Tagged a…" at bounding box center [389, 198] width 377 height 117
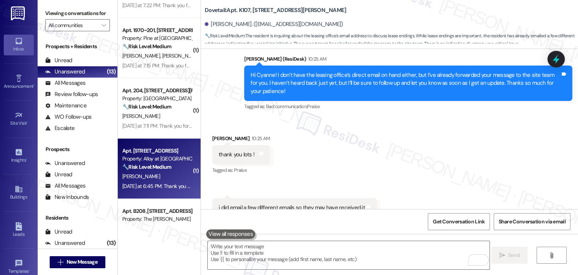
click at [160, 194] on div "Apt. J104, 100 South Geneva Road Property: Alloy at Geneva 🔧 Risk Level: Medium…" at bounding box center [159, 168] width 83 height 60
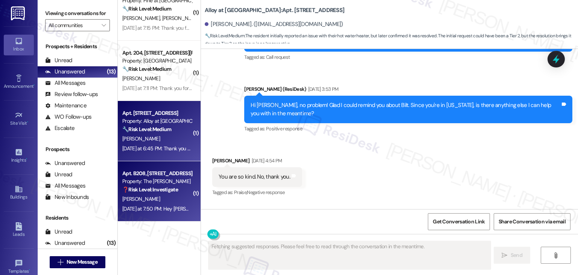
scroll to position [968, 0]
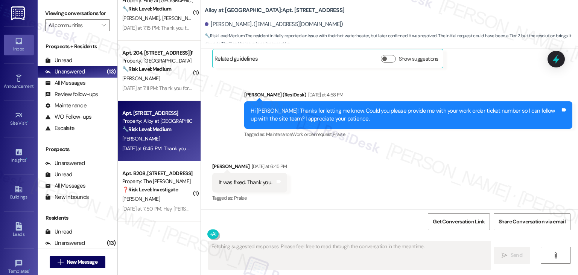
click at [355, 184] on div "Received via SMS Jennifer Curtis Yesterday at 6:45 PM It was fixed. Thank you. …" at bounding box center [389, 177] width 377 height 64
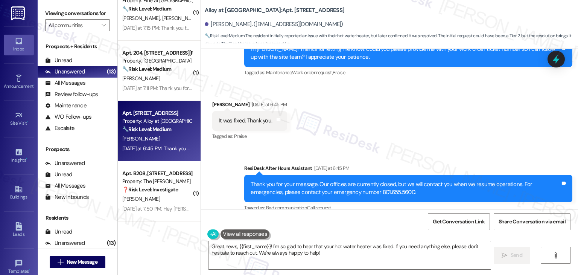
scroll to position [1039, 0]
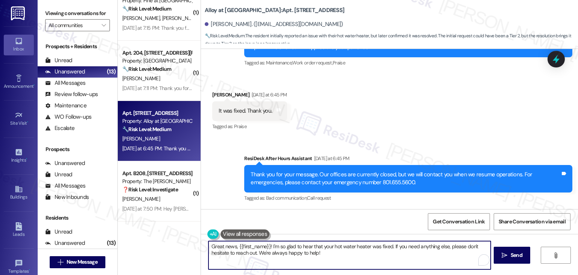
drag, startPoint x: 319, startPoint y: 257, endPoint x: 269, endPoint y: 252, distance: 50.3
click at [269, 252] on textarea "Great news, {{first_name}}! I'm so glad to hear that your hot water heater was …" at bounding box center [349, 255] width 282 height 28
type textarea "Great news, {{first_name}}! I'm so glad to hear that your hot water heater was …"
click at [506, 255] on span "Send" at bounding box center [513, 255] width 15 height 8
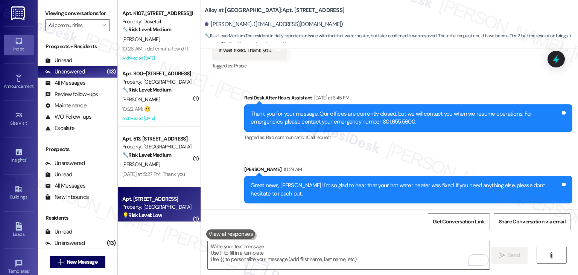
scroll to position [110, 0]
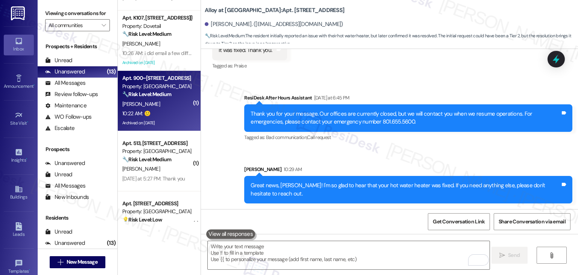
click at [172, 127] on div "Archived on [DATE]" at bounding box center [157, 122] width 71 height 9
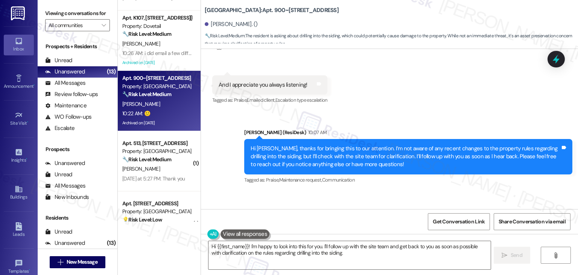
scroll to position [7779, 0]
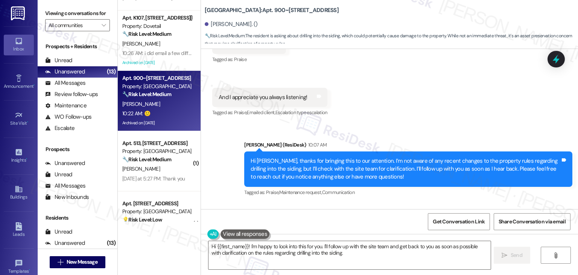
click at [328, 157] on div "Hi [PERSON_NAME], thanks for bringing this to our attention. I’m not aware of a…" at bounding box center [406, 169] width 310 height 24
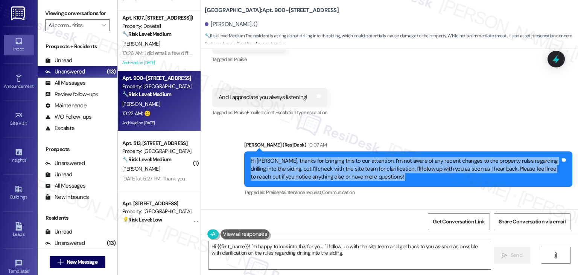
copy div "Hi Patricia, thanks for bringing this to our attention. I’m not aware of any re…"
click at [335, 251] on textarea "Hi {{first_name}}! I'm happy to look into this for you. I'll follow up with the…" at bounding box center [349, 255] width 282 height 28
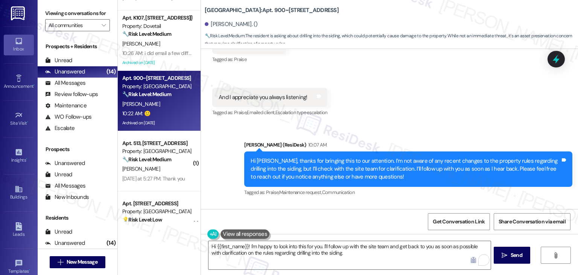
click at [423, 187] on div "Tagged as: Praise , Click to highlight conversations about Praise Maintenance r…" at bounding box center [408, 192] width 328 height 11
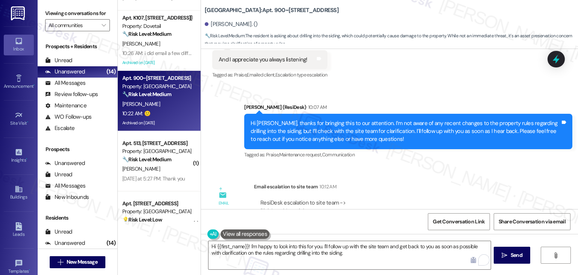
click at [500, 199] on div "ResiDesk escalation to site team -> Risk Level: Low risk Topics: Resident Repor…" at bounding box center [397, 215] width 274 height 32
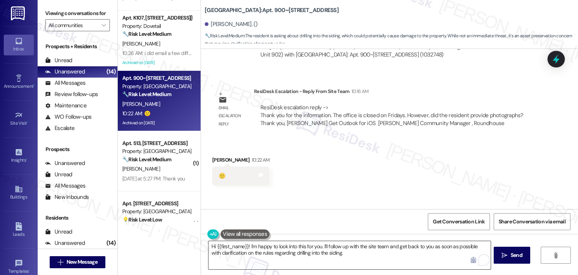
click at [309, 254] on textarea "Hi {{first_name}}! I'm happy to look into this for you. I'll follow up with the…" at bounding box center [349, 255] width 282 height 28
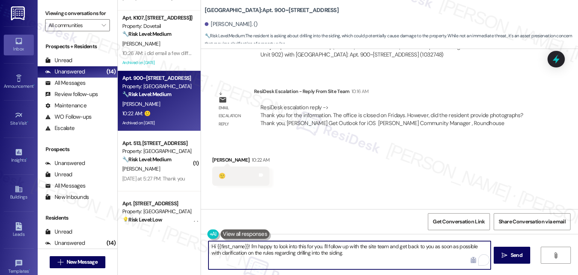
click at [309, 254] on textarea "Hi {{first_name}}! I'm happy to look into this for you. I'll follow up with the…" at bounding box center [349, 255] width 282 height 28
click at [309, 255] on textarea "Hi {{first_name}}! I'm happy to look into this for you. I'll follow up with the…" at bounding box center [349, 255] width 282 height 28
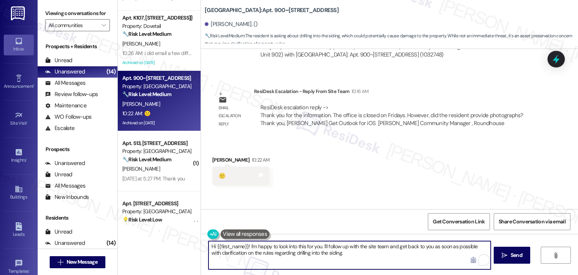
paste textarea "Patricia, thanks again for bringing this to our attention. I’ve shared your rep…"
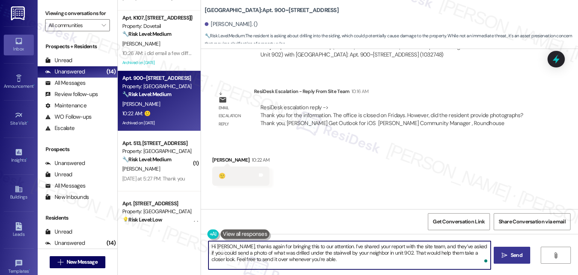
type textarea "Hi Patricia, thanks again for bringing this to our attention. I’ve shared your …"
click at [516, 254] on span "Send" at bounding box center [517, 255] width 12 height 8
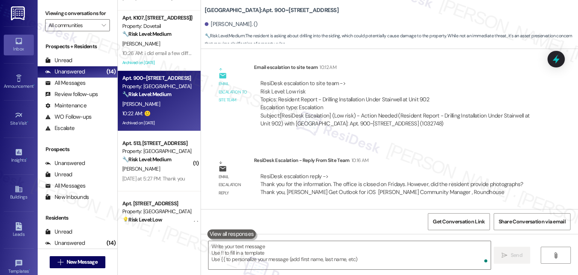
scroll to position [8074, 0]
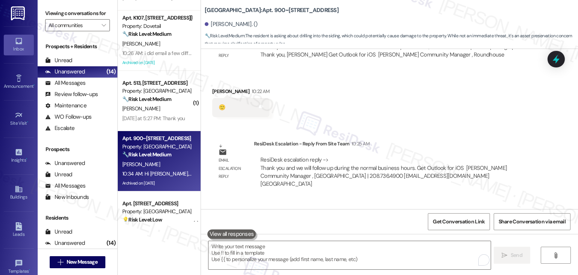
click at [448, 80] on div "Lease started Oct 31, 2023 at 7:00 PM Announcement, sent via SMS Dottie (ResiDe…" at bounding box center [389, 129] width 377 height 160
click at [449, 80] on div "Lease started Oct 31, 2023 at 7:00 PM Announcement, sent via SMS Dottie (ResiDe…" at bounding box center [389, 129] width 377 height 160
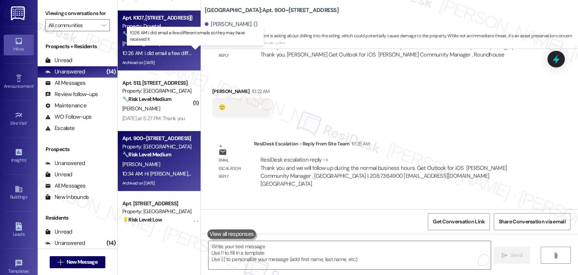
click at [143, 55] on div "10:26 AM: i did email a few different emails so they may have received it 10:26…" at bounding box center [200, 53] width 157 height 7
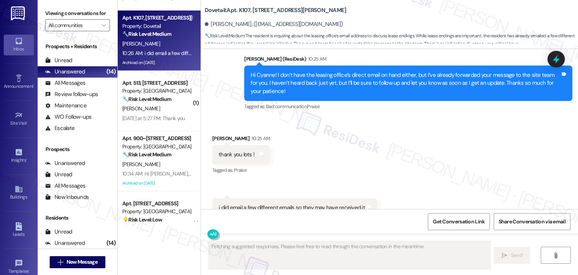
scroll to position [2850, 0]
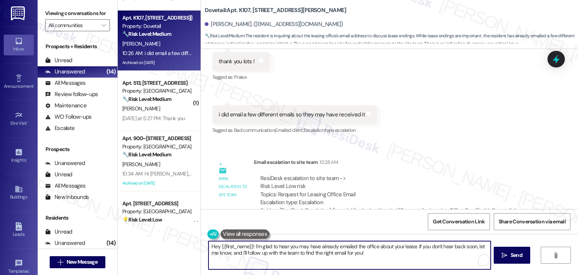
drag, startPoint x: 249, startPoint y: 246, endPoint x: 203, endPoint y: 243, distance: 46.4
click at [208, 243] on div "Hey {{first_name}}! I'm glad to hear you may have already emailed the office ab…" at bounding box center [349, 254] width 283 height 29
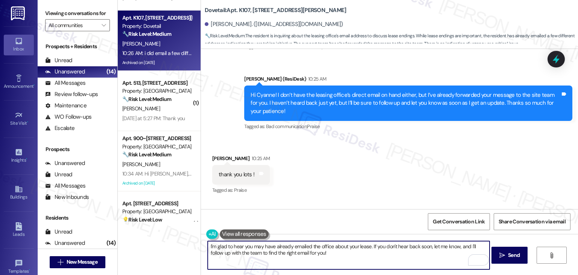
scroll to position [2700, 0]
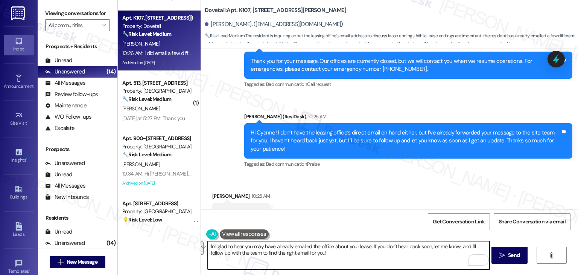
drag, startPoint x: 370, startPoint y: 254, endPoint x: 369, endPoint y: 248, distance: 6.4
click at [369, 248] on textarea "I'm glad to hear you may have already emailed the office about your lease. If y…" at bounding box center [349, 255] width 282 height 28
click at [367, 246] on textarea "I'm glad to hear you may have already emailed the office about your lease. I'll…" at bounding box center [349, 255] width 282 height 28
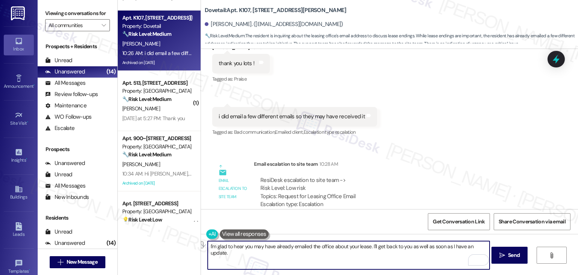
scroll to position [2850, 0]
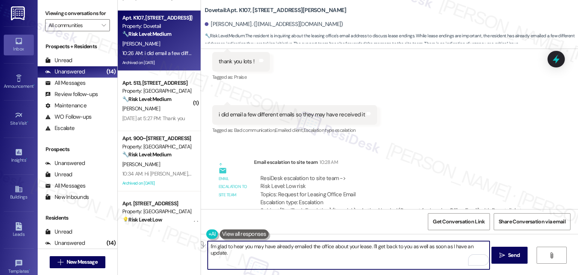
click at [333, 247] on textarea "I'm glad to hear you may have already emailed the office about your lease. I'll…" at bounding box center [349, 255] width 282 height 28
paste textarea "That’s great to hear if you’ve already reached out to the office about your lea…"
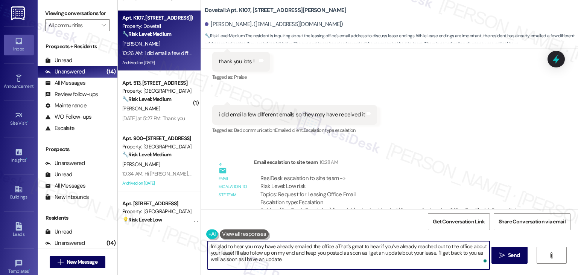
click at [208, 245] on textarea "I'm glad to hear you may have already emailed the office aThat’s great to hear …" at bounding box center [349, 255] width 282 height 28
type textarea "I"
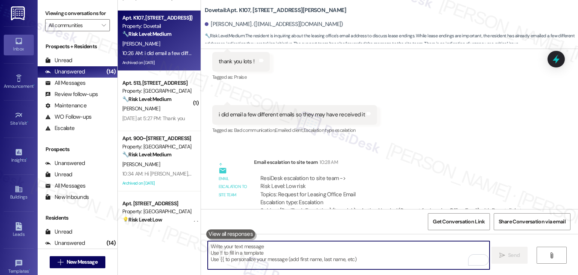
click at [252, 256] on textarea "To enrich screen reader interactions, please activate Accessibility in Grammarl…" at bounding box center [349, 255] width 282 height 28
paste textarea "That’s great to hear if you’ve already reached out to the office about your lea…"
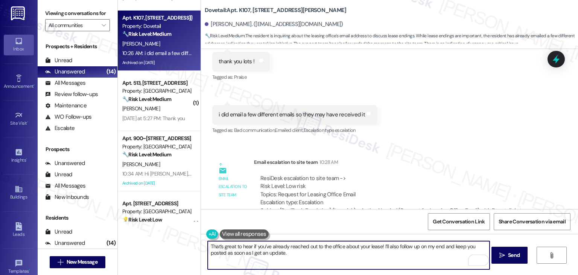
click at [327, 253] on textarea "That’s great to hear if you’ve already reached out to the office about your lea…" at bounding box center [349, 255] width 282 height 28
type textarea "That’s great to hear if you’ve already reached out to the office about your lea…"
click at [515, 256] on span "Send" at bounding box center [514, 255] width 12 height 8
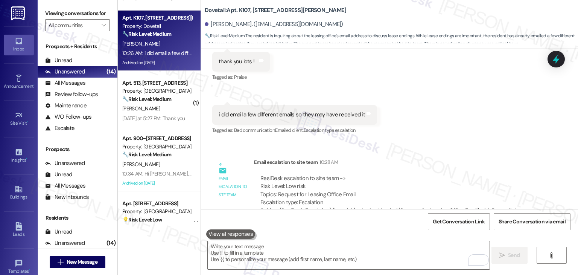
scroll to position [2757, 0]
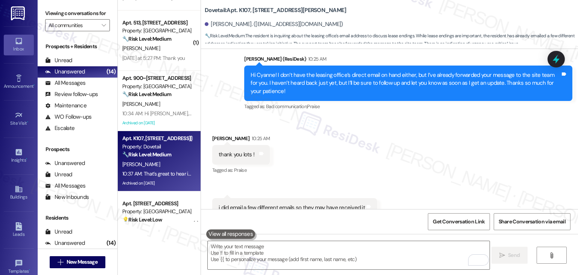
click at [461, 163] on div "Received via SMS Cyanne Boren 10:25 AM thank you lots ! Tags and notes Tagged a…" at bounding box center [389, 175] width 377 height 117
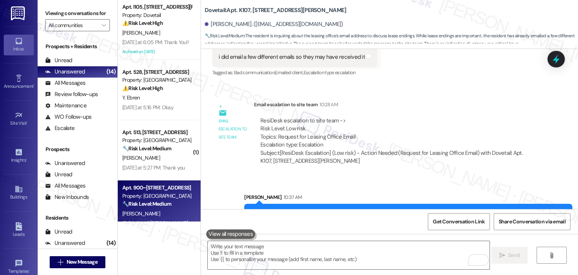
scroll to position [0, 0]
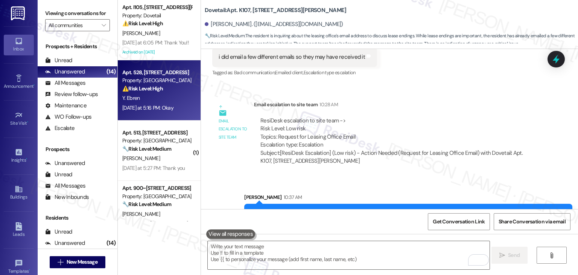
click at [166, 115] on div "Apt. 528, 1525 N 14th Ave Property: Beaumont ⚠️ Risk Level: High The resident i…" at bounding box center [159, 90] width 83 height 60
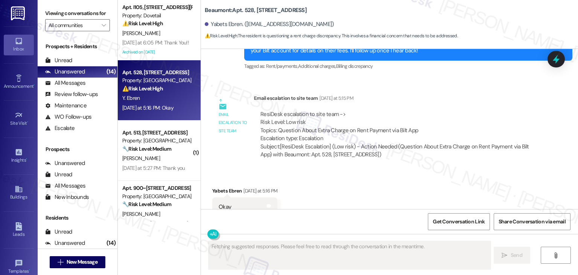
scroll to position [376, 0]
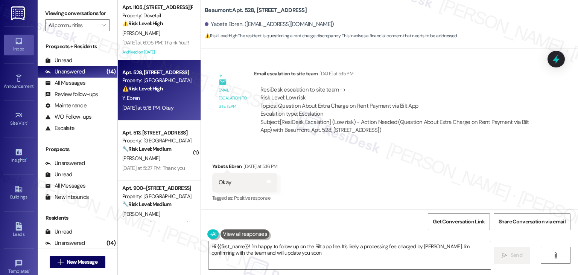
type textarea "Hi {{first_name}}! I'm happy to follow up on the Bilt app fee. It's likely a pr…"
click at [333, 180] on div "Received via SMS Yabets Ebren [DATE] at 5:16 PM Okay Tags and notes Tagged as: …" at bounding box center [389, 177] width 377 height 64
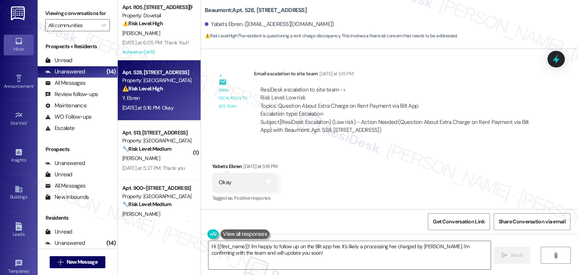
click at [333, 180] on div "Received via SMS Yabets Ebren [DATE] at 5:16 PM Okay Tags and notes Tagged as: …" at bounding box center [389, 177] width 377 height 64
click at [368, 196] on div "Received via SMS Yabets Ebren [DATE] at 5:16 PM Okay Tags and notes Tagged as: …" at bounding box center [389, 177] width 377 height 64
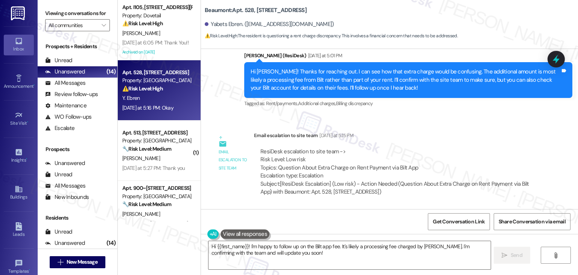
scroll to position [301, 0]
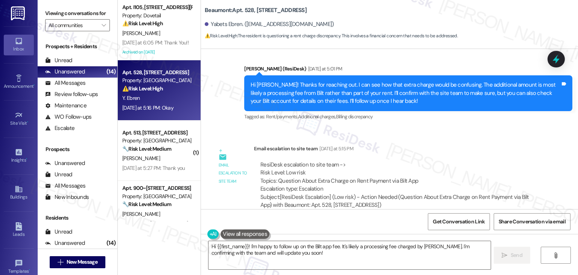
click at [356, 93] on div "Hi [PERSON_NAME]! Thanks for reaching out. I can see how that extra charge woul…" at bounding box center [406, 93] width 310 height 24
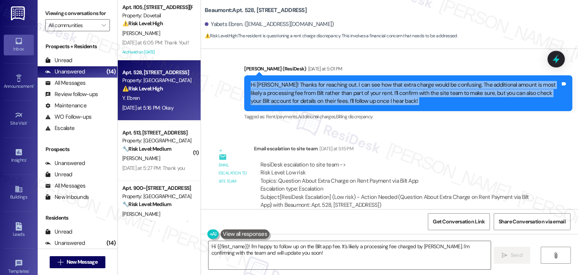
click at [356, 93] on div "Hi [PERSON_NAME]! Thanks for reaching out. I can see how that extra charge woul…" at bounding box center [406, 93] width 310 height 24
copy div "Hi Yabets! Thanks for reaching out. I can see how that extra charge would be co…"
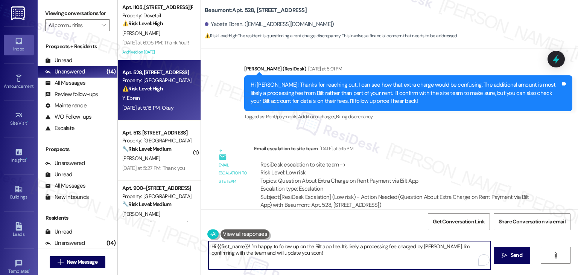
drag, startPoint x: 431, startPoint y: 253, endPoint x: 426, endPoint y: 248, distance: 7.2
click at [426, 248] on textarea "Hi {{first_name}}! I'm happy to follow up on the Bilt app fee. It's likely a pr…" at bounding box center [349, 255] width 282 height 28
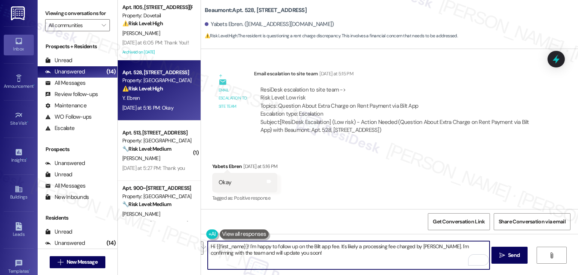
click at [361, 247] on textarea "Hi {{first_name}}! I'm happy to follow up on the Bilt app fee. It's likely a pr…" at bounding box center [349, 255] width 282 height 28
paste textarea "Thanks again, [PERSON_NAME]! I’m checking with the site team and will update yo…"
type textarea "Thanks again, [PERSON_NAME]! I’m checking with the site team and will update yo…"
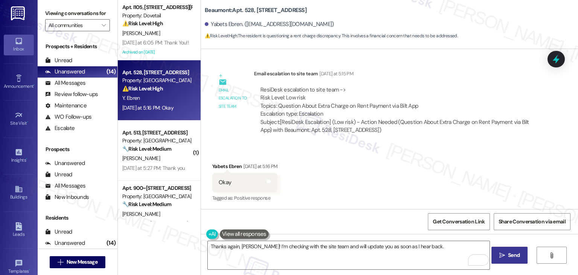
click at [501, 255] on icon "" at bounding box center [502, 255] width 6 height 6
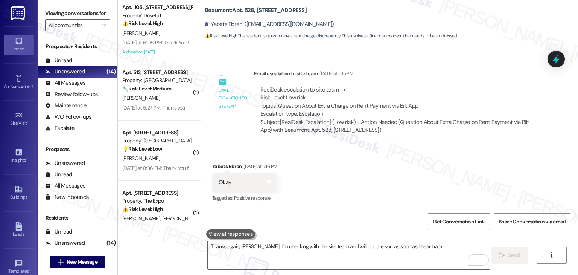
click at [372, 194] on div "Received via SMS Yabets Ebren [DATE] at 5:16 PM Okay Tags and notes Tagged as: …" at bounding box center [389, 177] width 377 height 64
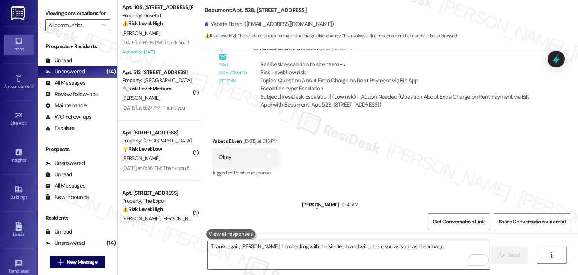
scroll to position [429, 0]
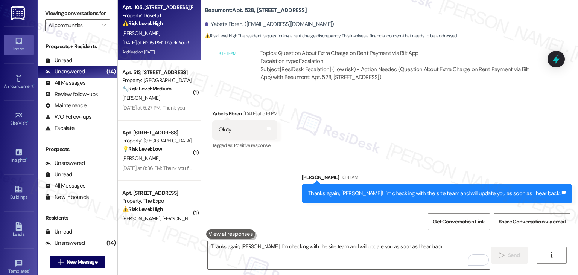
click at [165, 37] on div "[PERSON_NAME]" at bounding box center [157, 33] width 71 height 9
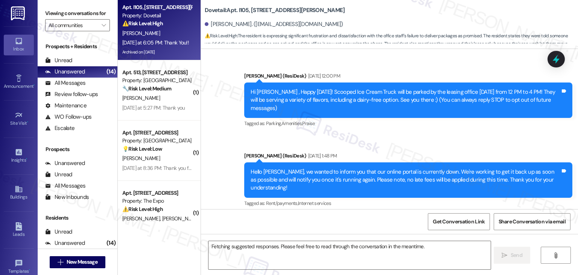
scroll to position [6745, 0]
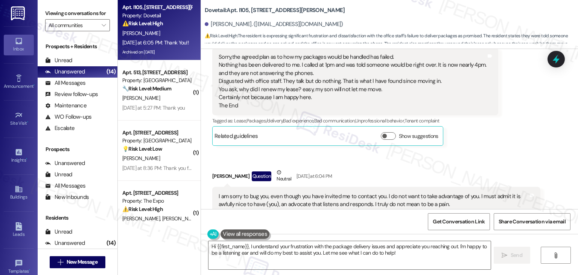
scroll to position [6632, 0]
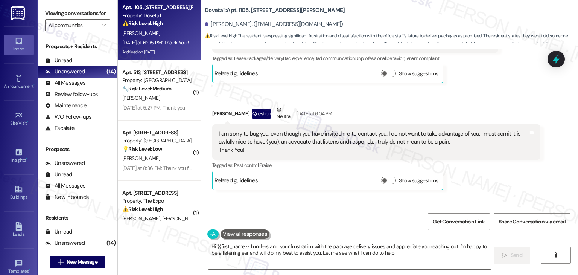
scroll to position [6745, 0]
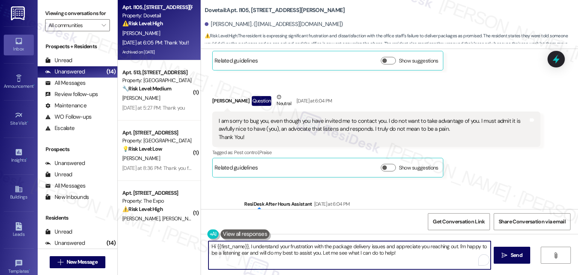
drag, startPoint x: 397, startPoint y: 253, endPoint x: 246, endPoint y: 245, distance: 150.7
click at [246, 245] on textarea "Hi {{first_name}}, I understand your frustration with the package delivery issu…" at bounding box center [349, 255] width 282 height 28
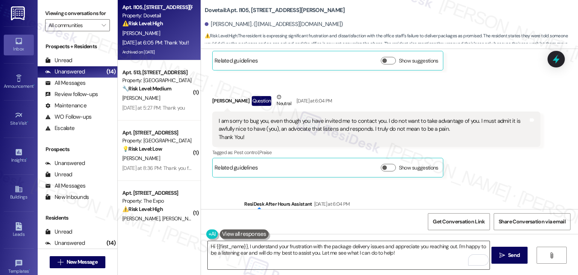
click at [334, 249] on textarea "Hi {{first_name}}, I understand your frustration with the package delivery issu…" at bounding box center [349, 255] width 282 height 28
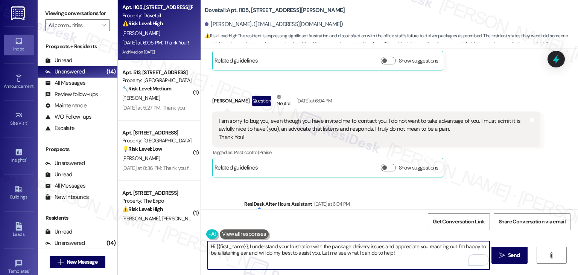
click at [334, 249] on textarea "Hi {{first_name}}, I understand your frustration with the package delivery issu…" at bounding box center [349, 255] width 282 height 28
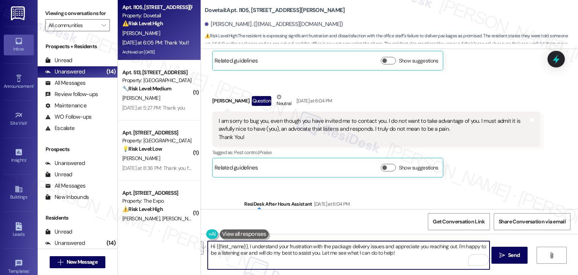
paste textarea "Hi Janice, I understand your frustration with the package delivery issues and a…"
type textarea "Hi {{first_name}}, I understand your frustration with the package delivery issu…"
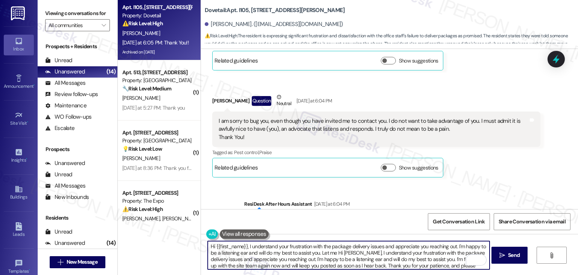
scroll to position [6, 0]
click at [328, 257] on textarea "Hi {{first_name}}, I understand your frustration with the package delivery issu…" at bounding box center [349, 255] width 282 height 28
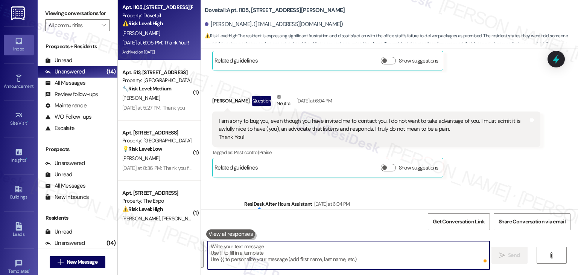
scroll to position [0, 0]
click at [315, 251] on textarea "To enrich screen reader interactions, please activate Accessibility in Grammarl…" at bounding box center [349, 255] width 282 height 28
paste textarea "Hi Janice, I understand your frustration with the package delivery issues and a…"
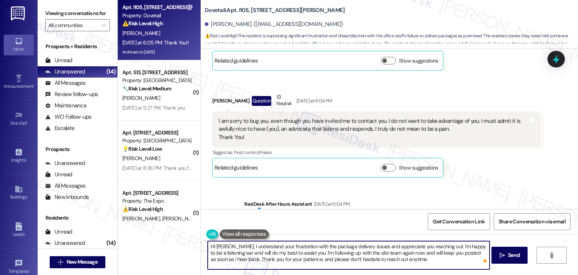
click at [421, 260] on textarea "Hi Janice, I understand your frustration with the package delivery issues and a…" at bounding box center [349, 255] width 282 height 28
click at [422, 259] on textarea "Hi Janice, I understand your frustration with the package delivery issues and a…" at bounding box center [349, 255] width 282 height 28
click at [420, 258] on textarea "Hi Janice, I understand your frustration with the package delivery issues and a…" at bounding box center [349, 255] width 282 height 28
type textarea "Hi Janice, I understand your frustration with the package delivery issues and a…"
click at [512, 255] on span "Send" at bounding box center [514, 255] width 12 height 8
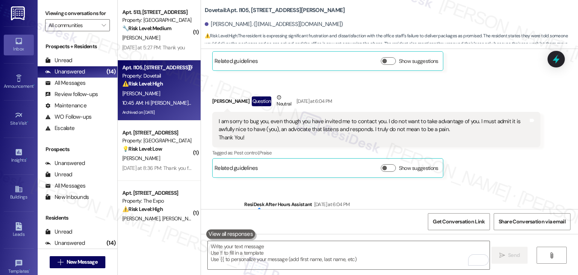
scroll to position [6814, 0]
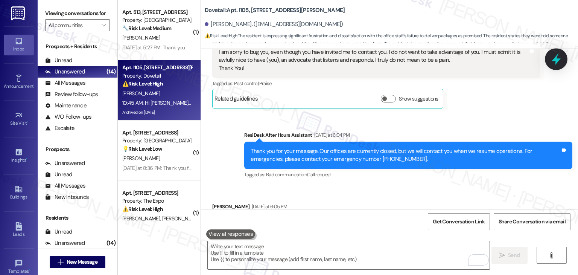
click at [561, 62] on icon at bounding box center [556, 59] width 13 height 13
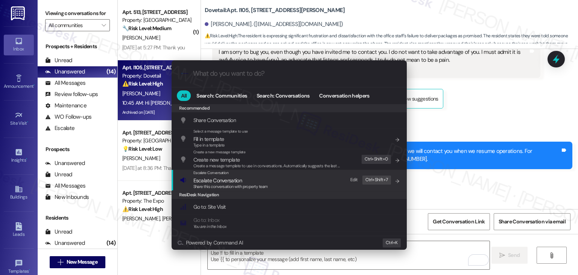
click at [225, 183] on div "Share this conversation with property team" at bounding box center [230, 186] width 75 height 7
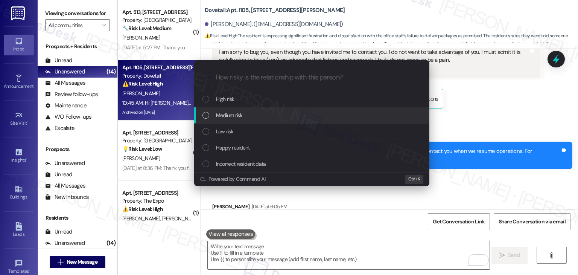
click at [205, 114] on div "List of options" at bounding box center [205, 115] width 7 height 7
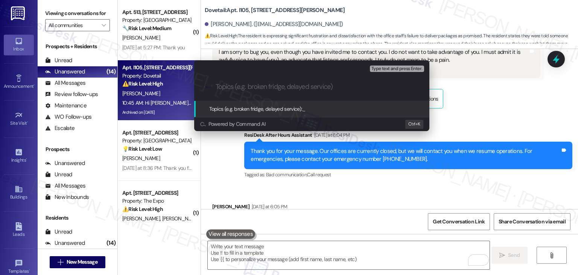
paste input "Resident Concern: Missed Package Delivery"
click at [268, 85] on input "Resident Concern: Missed Package Delivery" at bounding box center [315, 87] width 198 height 8
type input "Resident Concern - Missed Package Delivery"
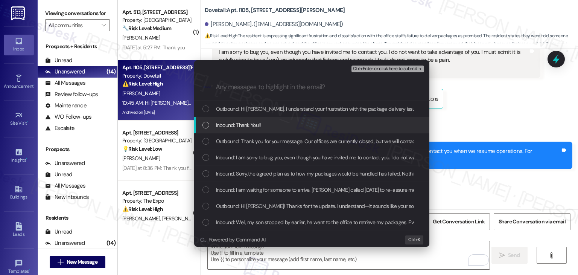
click at [206, 127] on div "List of options" at bounding box center [205, 125] width 7 height 7
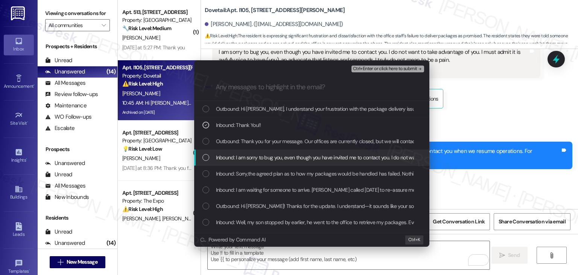
click at [208, 155] on div "List of options" at bounding box center [205, 157] width 7 height 7
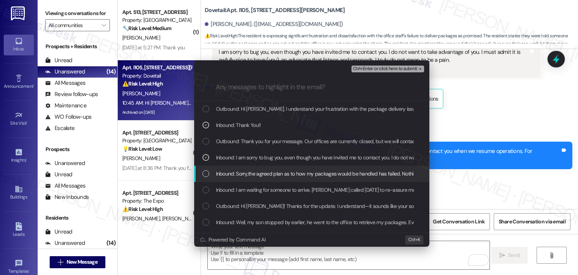
click at [207, 170] on div "List of options" at bounding box center [205, 173] width 7 height 7
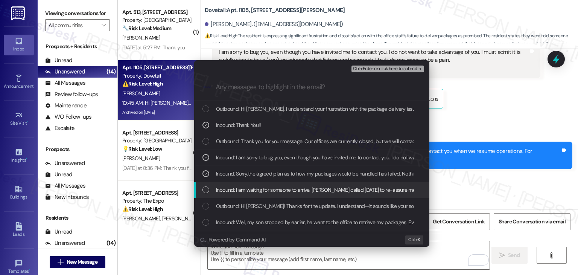
click at [206, 189] on div "List of options" at bounding box center [205, 189] width 7 height 7
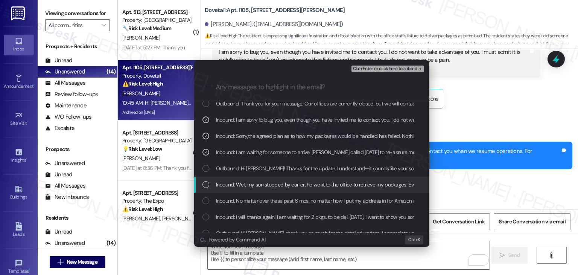
click at [207, 184] on div "List of options" at bounding box center [205, 184] width 7 height 7
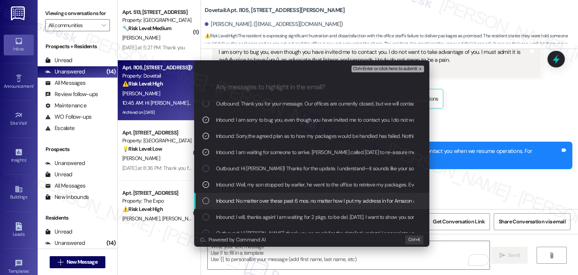
click at [206, 199] on div "List of options" at bounding box center [205, 200] width 7 height 7
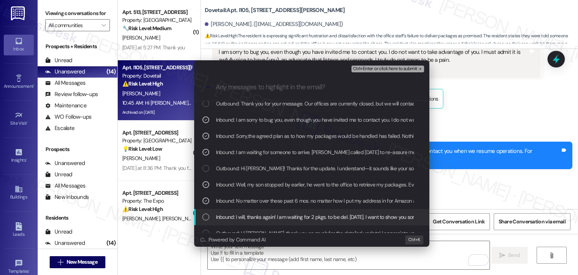
click at [206, 214] on div "List of options" at bounding box center [205, 216] width 7 height 7
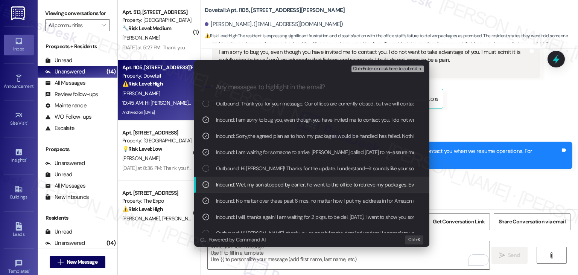
scroll to position [75, 0]
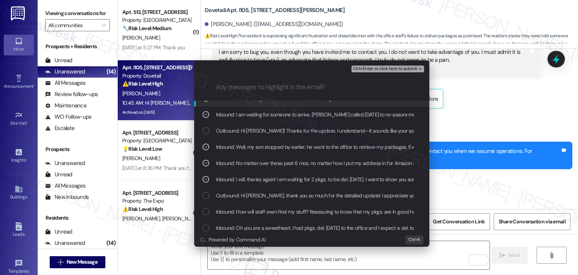
click at [399, 67] on span "Ctrl+Enter or click here to submit" at bounding box center [385, 68] width 64 height 5
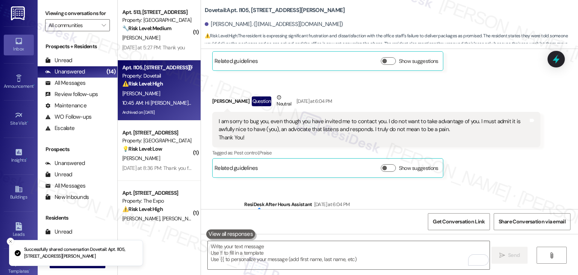
scroll to position [6825, 0]
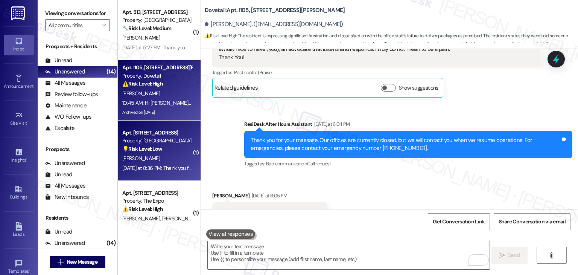
click at [155, 175] on div "Apt. 102, 1525 N 14th Ave Property: Beaumont 💡 Risk Level: Low The resident is …" at bounding box center [159, 150] width 83 height 60
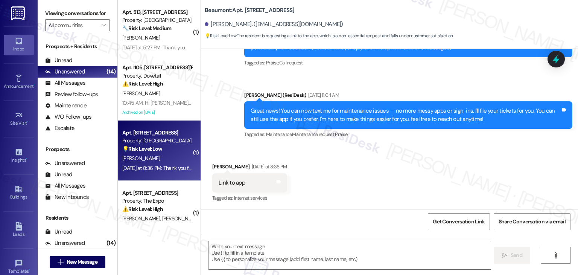
type textarea "Fetching suggested responses. Please feel free to read through the conversation…"
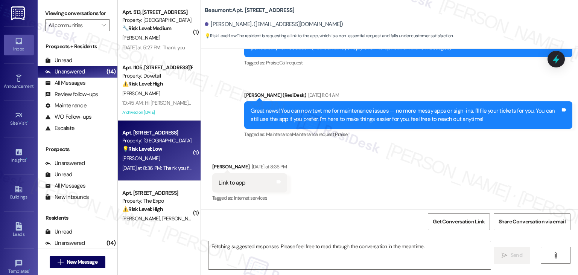
scroll to position [105, 0]
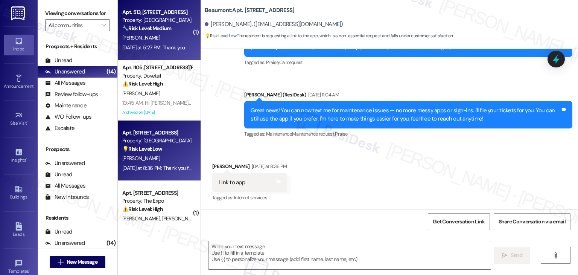
click at [159, 44] on div "Yesterday at 5:27 PM: Thank you Yesterday at 5:27 PM: Thank you" at bounding box center [153, 47] width 62 height 7
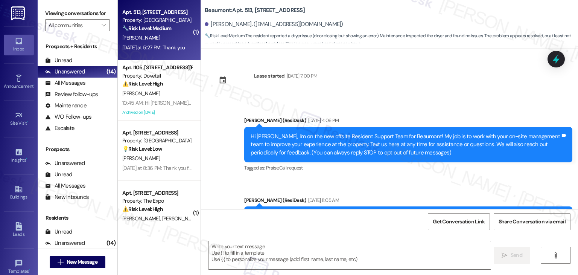
scroll to position [309, 0]
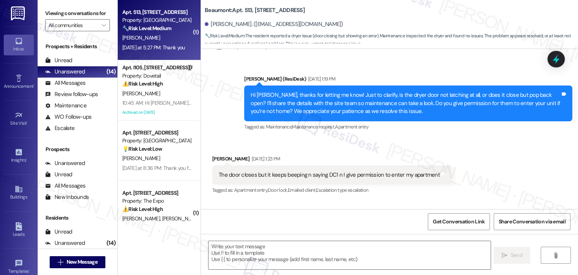
type textarea "Fetching suggested responses. Please feel free to read through the conversation…"
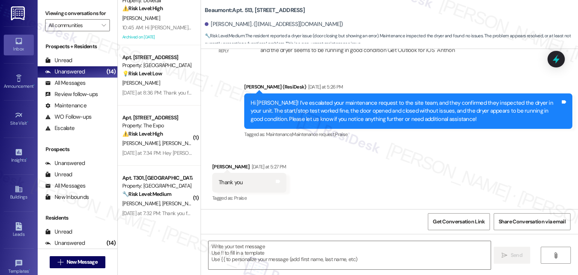
scroll to position [818, 0]
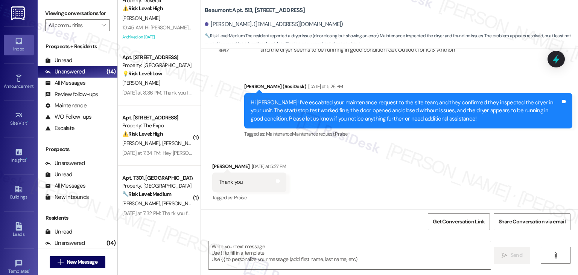
click at [259, 223] on div "Get Conversation Link Share Conversation via email" at bounding box center [389, 221] width 377 height 25
click at [250, 253] on textarea at bounding box center [349, 255] width 282 height 28
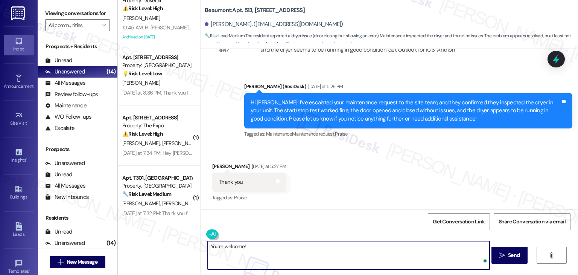
paste textarea "Should you have any questions or need help with anything else, please don't hes…"
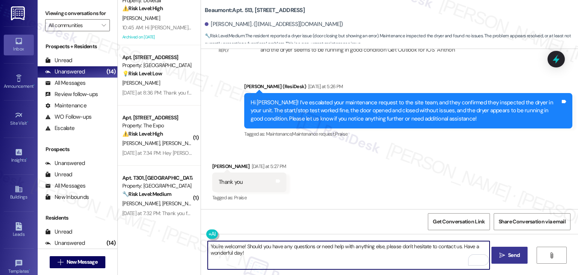
type textarea "You're welcome! Should you have any questions or need help with anything else, …"
click at [508, 253] on span "Send" at bounding box center [514, 255] width 12 height 8
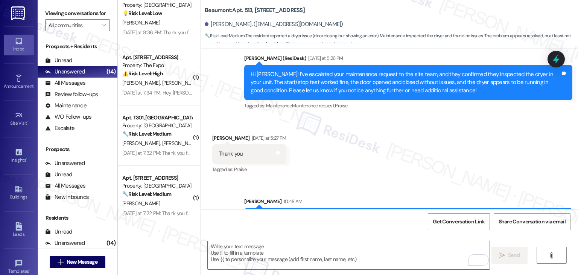
scroll to position [878, 0]
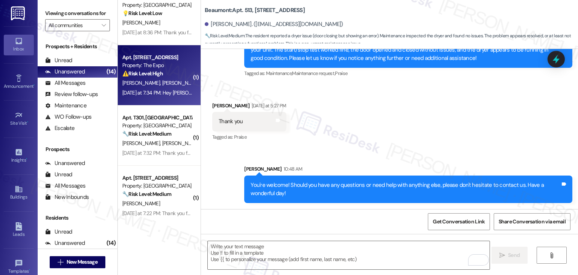
click at [171, 100] on div "Apt. 3101, 485 S 44th St W Property: The Expo ⚠️ Risk Level: High The resident …" at bounding box center [159, 75] width 83 height 60
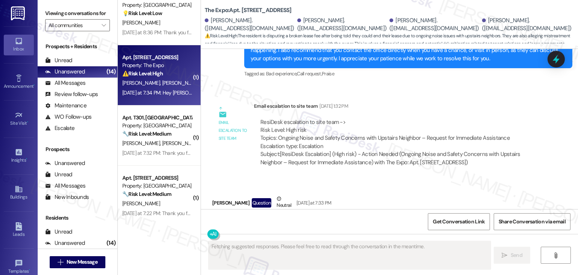
scroll to position [2046, 0]
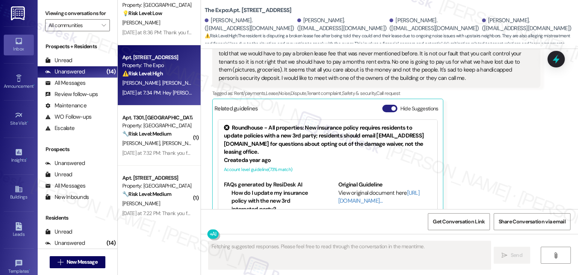
click at [382, 105] on button "Hide Suggestions" at bounding box center [389, 109] width 15 height 8
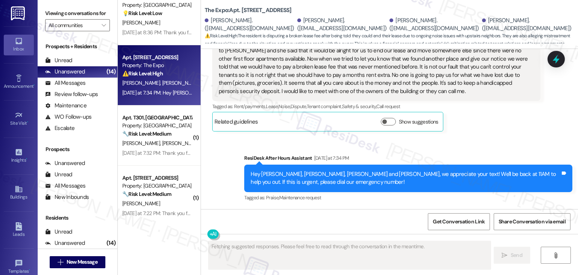
scroll to position [2008, 0]
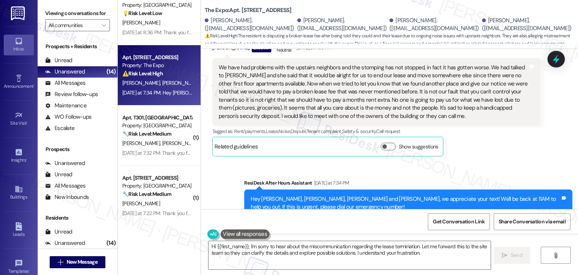
click at [484, 132] on div "Received via SMS Daniel Kinslow Question Neutral Yesterday at 7:33 PM We have h…" at bounding box center [376, 98] width 339 height 128
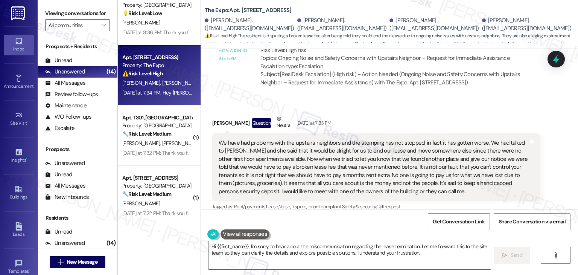
scroll to position [1895, 0]
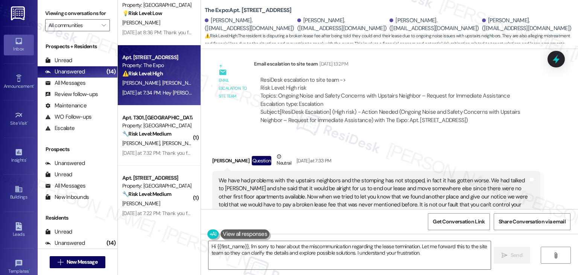
click at [446, 147] on div "Received via SMS Daniel Kinslow Question Neutral Yesterday at 7:33 PM We have h…" at bounding box center [376, 211] width 339 height 128
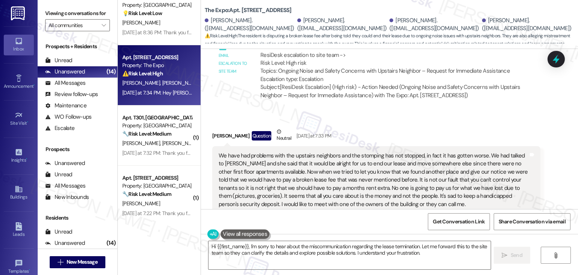
scroll to position [1933, 0]
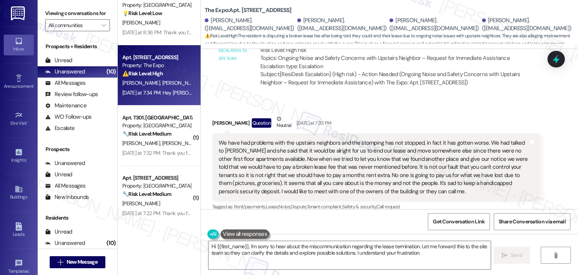
click at [306, 150] on div "We have had problems with the upstairs neighbors and the stomping has not stopp…" at bounding box center [374, 167] width 310 height 56
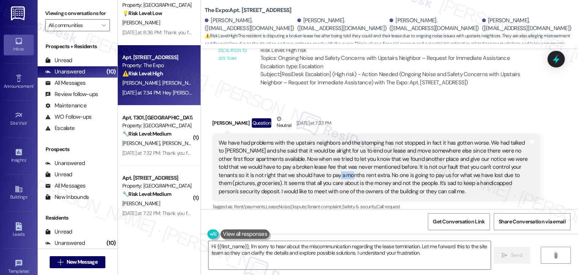
click at [306, 150] on div "We have had problems with the upstairs neighbors and the stomping has not stopp…" at bounding box center [374, 167] width 310 height 56
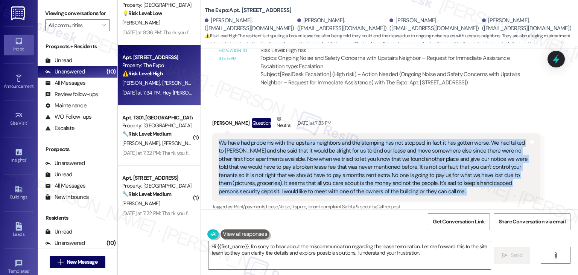
copy div "We have had problems with the upstairs neighbors and the stomping has not stopp…"
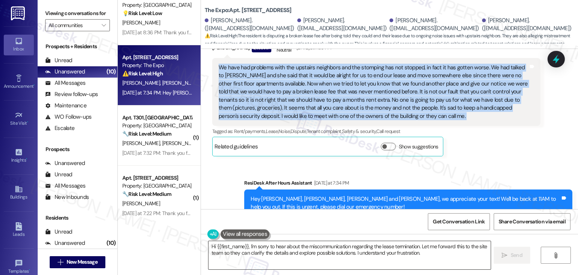
click at [309, 242] on textarea "Hi {{first_name}}, I'm sorry to hear about the miscommunication regarding the l…" at bounding box center [349, 255] width 282 height 28
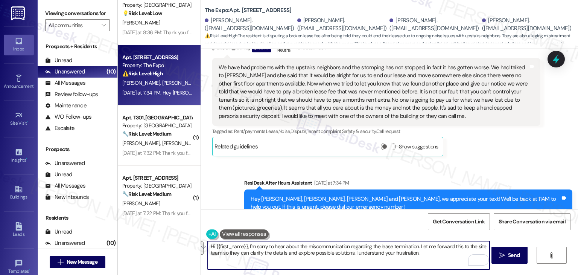
paste textarea "Daniel, thank you for sharing this. I'm sorry to hear about everything you've b…"
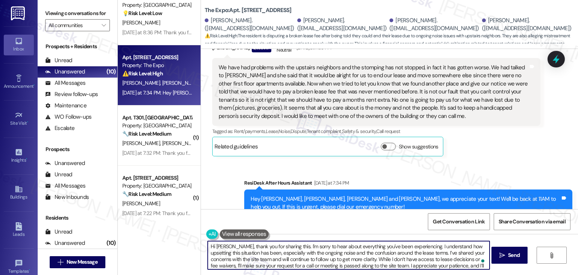
scroll to position [0, 0]
type textarea "Hi Daniel, thank you for sharing this. I'm sorry to hear about everything you'v…"
click at [513, 261] on button " Send" at bounding box center [509, 254] width 37 height 17
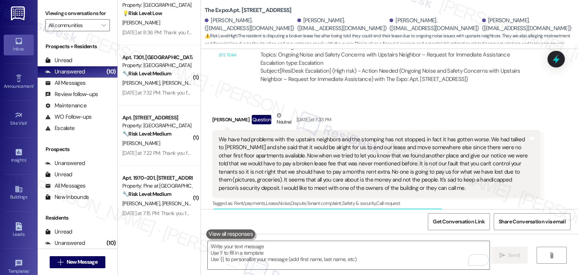
scroll to position [2093, 0]
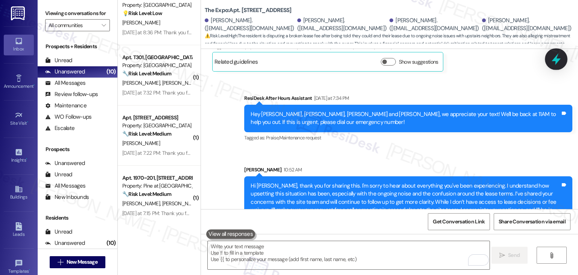
click at [554, 56] on icon at bounding box center [556, 59] width 13 height 13
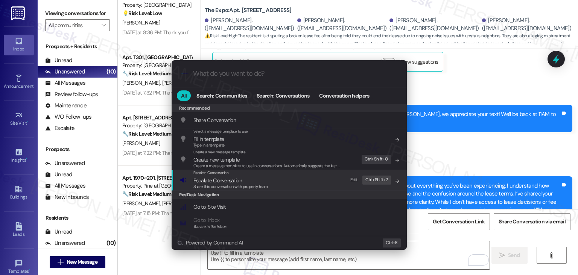
click at [240, 185] on span "Share this conversation with property team" at bounding box center [230, 186] width 75 height 5
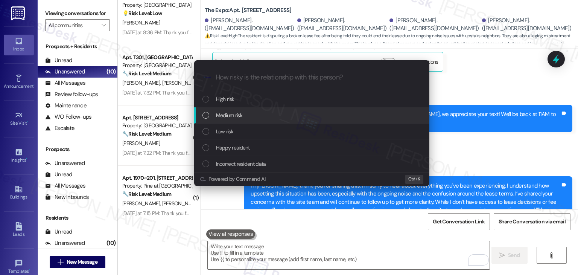
click at [209, 116] on div "List of options" at bounding box center [205, 115] width 7 height 7
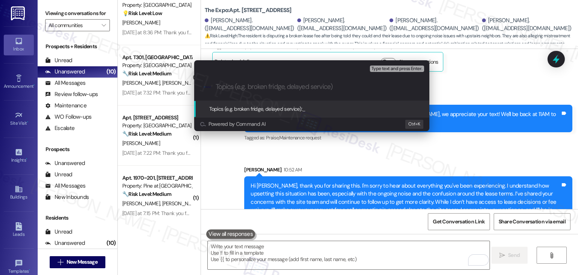
paste input "Resident Concern: Lease Termination Dispute & Ongoing Noise Issues"
drag, startPoint x: 267, startPoint y: 87, endPoint x: 268, endPoint y: 93, distance: 6.0
click at [267, 87] on input "Resident Concern: Lease Termination Dispute & Ongoing Noise Issues" at bounding box center [315, 87] width 198 height 8
type input "Resident Concern - Lease Termination Dispute & Ongoing Noise Issues"
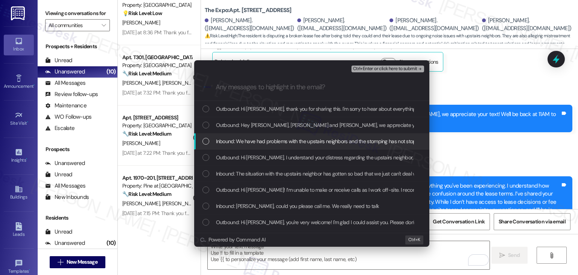
click at [206, 141] on div "List of options" at bounding box center [205, 141] width 7 height 7
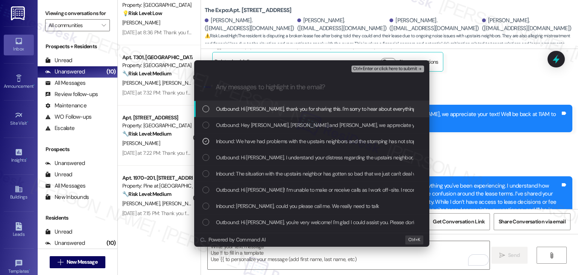
click at [394, 68] on span "Ctrl+Enter or click here to submit" at bounding box center [385, 68] width 64 height 5
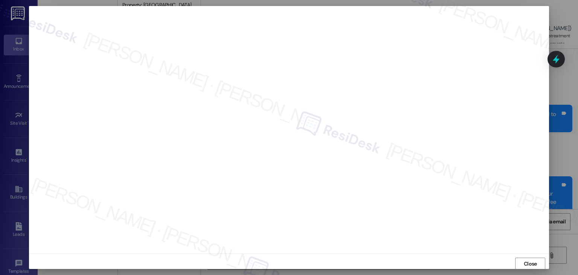
scroll to position [0, 0]
click at [535, 260] on span "Close" at bounding box center [530, 263] width 13 height 8
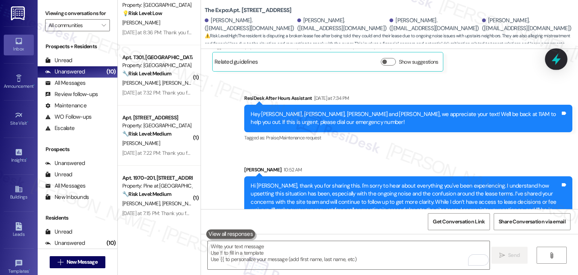
click at [556, 60] on icon at bounding box center [556, 59] width 9 height 12
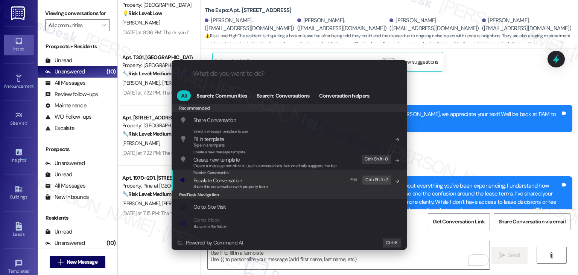
click at [216, 184] on span "Share this conversation with property team" at bounding box center [230, 186] width 75 height 5
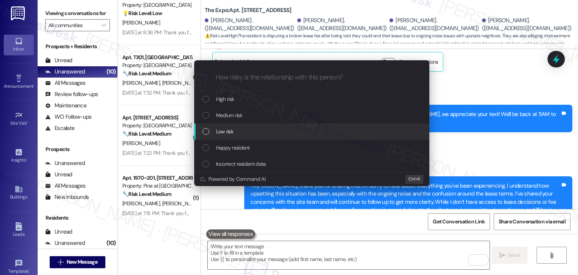
click at [208, 131] on div "List of options" at bounding box center [205, 131] width 7 height 7
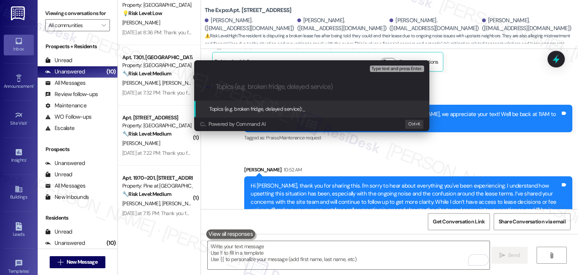
click at [471, 124] on div "Escalate Conversation Low risk Topics (e.g. broken fridge, delayed service) Any…" at bounding box center [289, 137] width 578 height 275
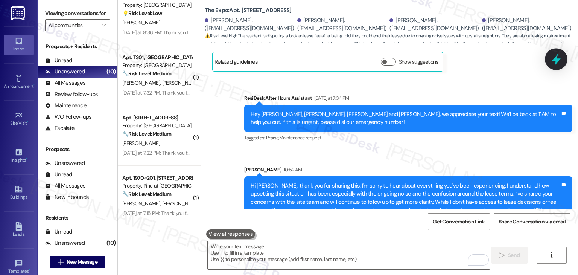
click at [557, 58] on icon at bounding box center [556, 59] width 9 height 12
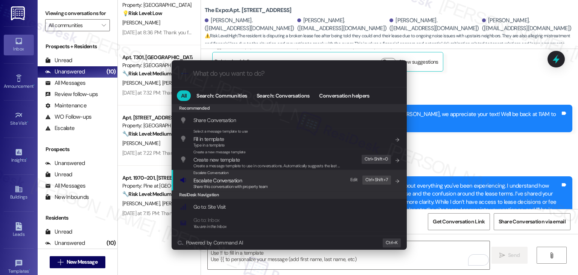
click at [211, 184] on span "Share this conversation with property team" at bounding box center [230, 186] width 75 height 5
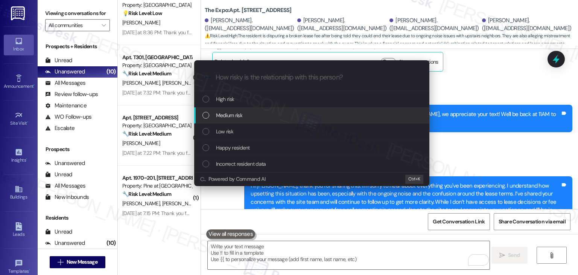
click at [205, 114] on div "List of options" at bounding box center [205, 115] width 7 height 7
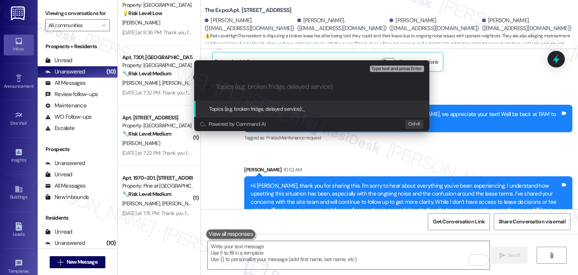
paste input "Resident Concern - Lease Termination Dispute & Ongoing Noise Issues"
type input "Resident Concern - Lease Termination Dispute & Ongoing Noise Issues"
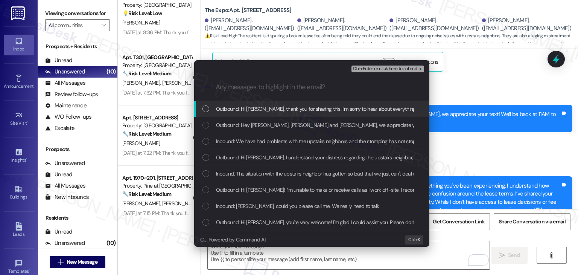
scroll to position [0, 0]
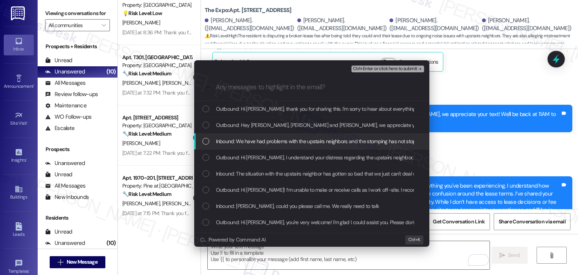
click at [207, 142] on div "List of options" at bounding box center [205, 141] width 7 height 7
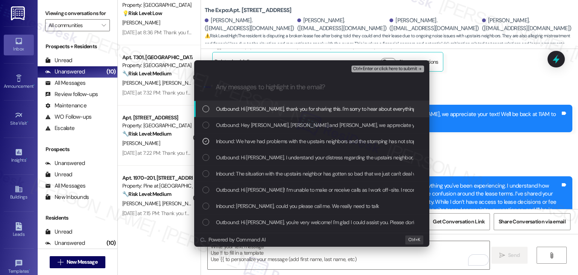
click at [389, 64] on div "Ctrl+Enter or click here to submit" at bounding box center [388, 69] width 74 height 10
click at [389, 66] on span "Ctrl+Enter or click here to submit" at bounding box center [385, 68] width 64 height 5
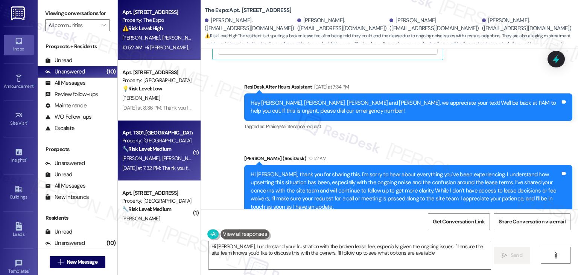
type textarea "Hi Daniel, I understand your frustration with the broken lease fee, especially …"
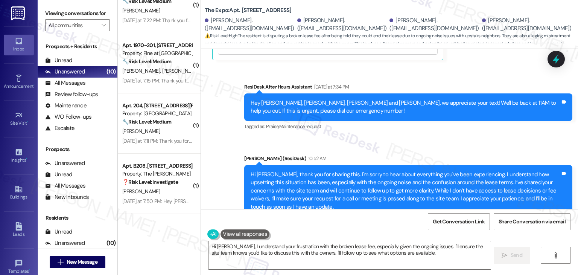
scroll to position [226, 0]
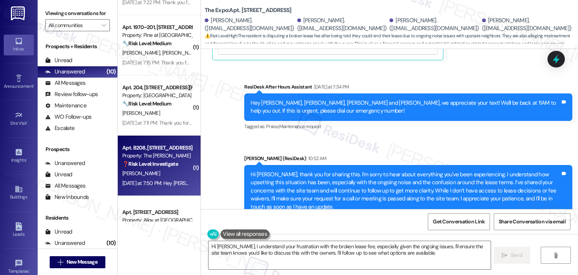
click at [164, 183] on div "Yesterday at 7:50 PM: Hey Lynne, we appreciate your text! We'll be back at 11AM…" at bounding box center [291, 182] width 338 height 7
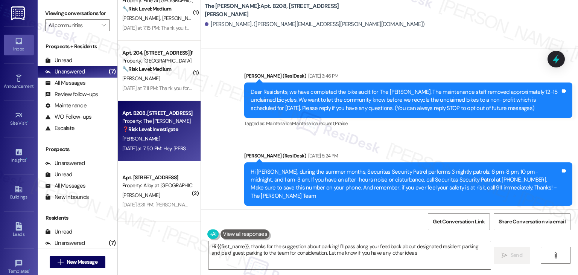
type textarea "Hi {{first_name}}, thanks for the suggestion about parking! I'll pass along you…"
